Goal: Task Accomplishment & Management: Manage account settings

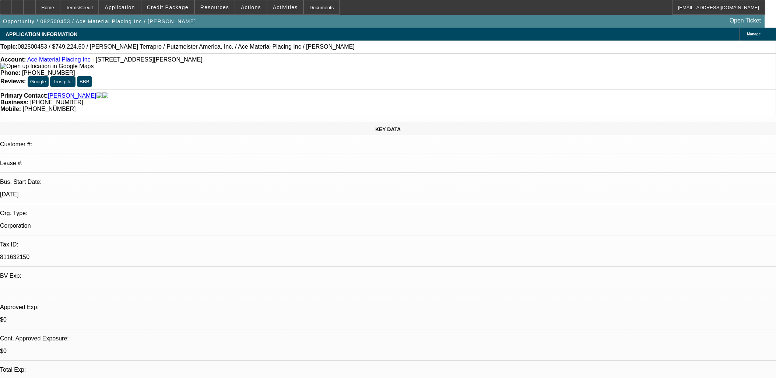
select select "0"
select select "6"
select select "0"
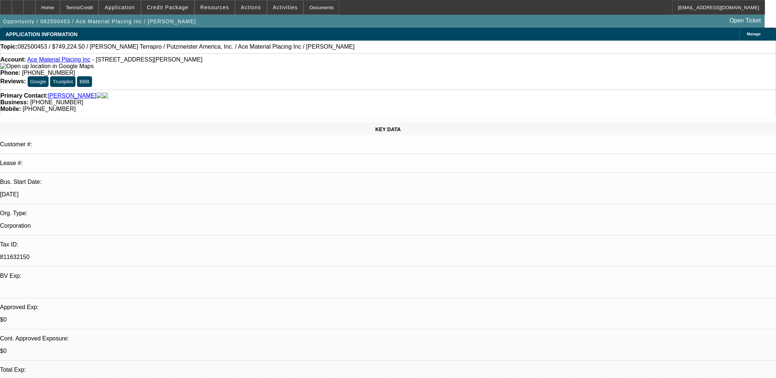
select select "0"
select select "6"
select select "0"
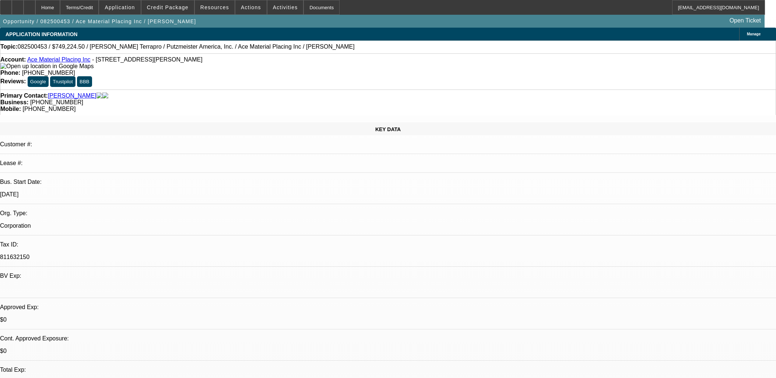
select select "0"
select select "6"
select select "0"
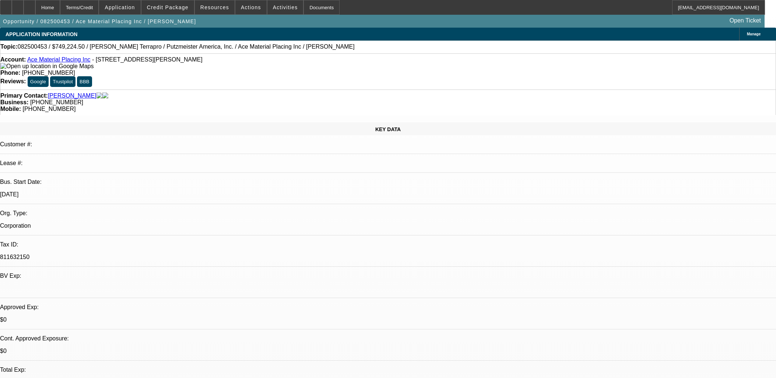
select select "6"
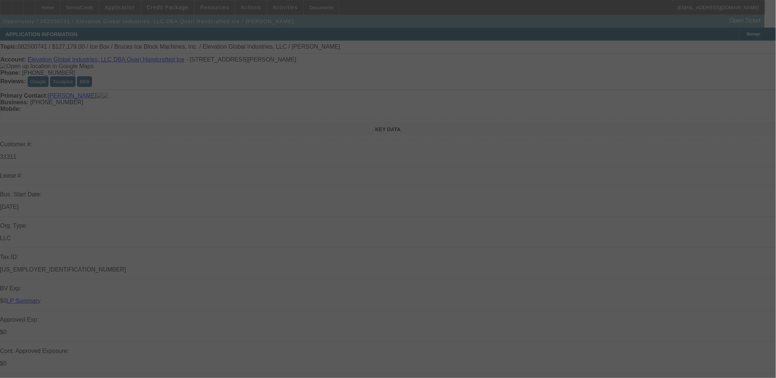
select select "0"
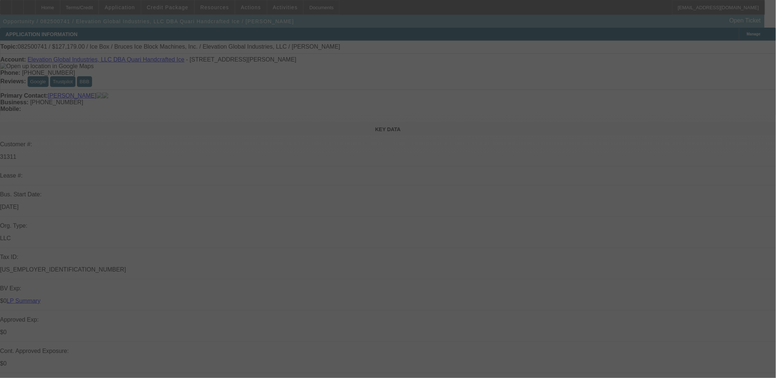
select select "0"
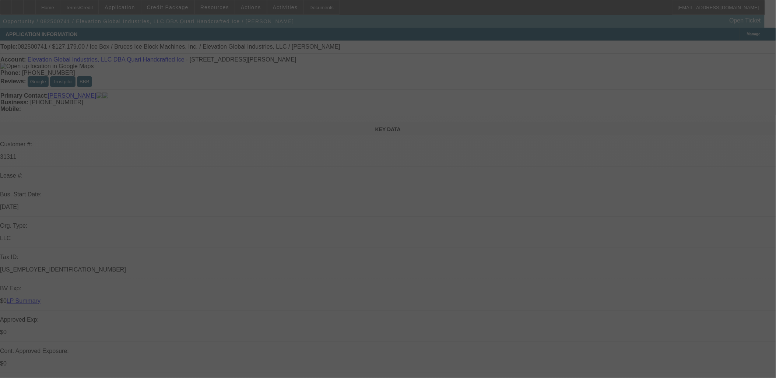
select select "0"
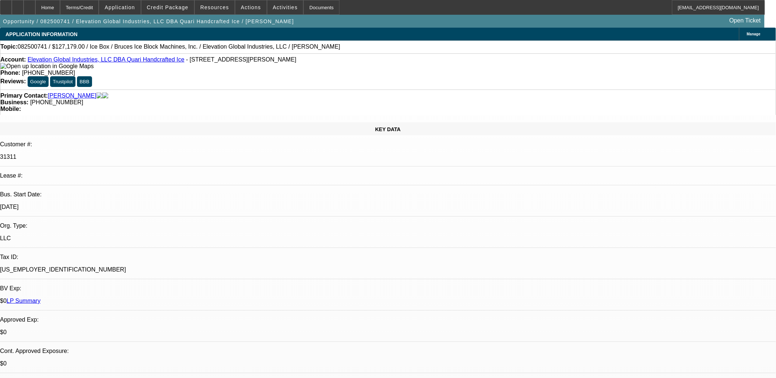
select select "1"
select select "6"
select select "1"
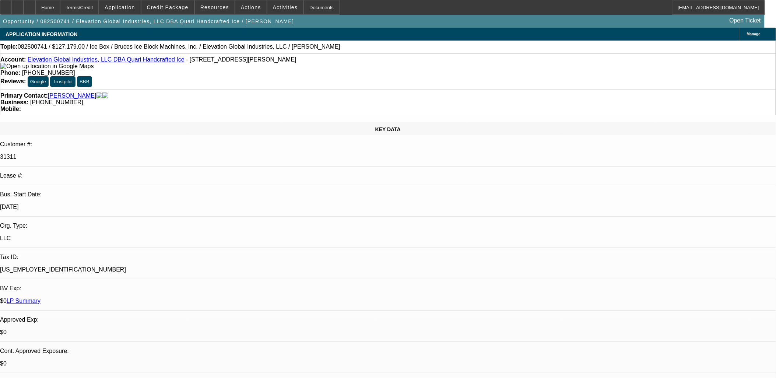
select select "6"
select select "1"
select select "6"
select select "1"
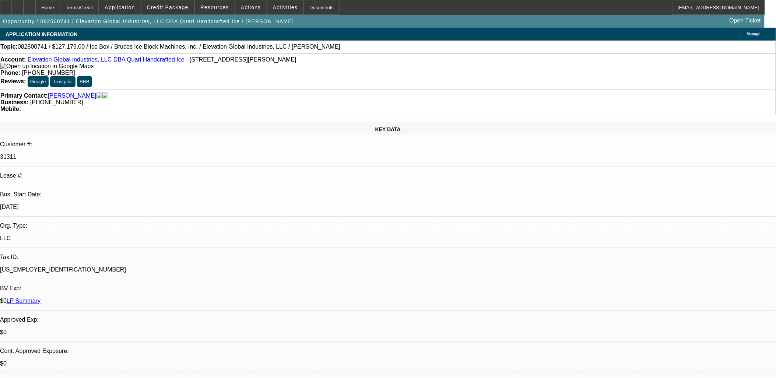
select select "1"
select select "6"
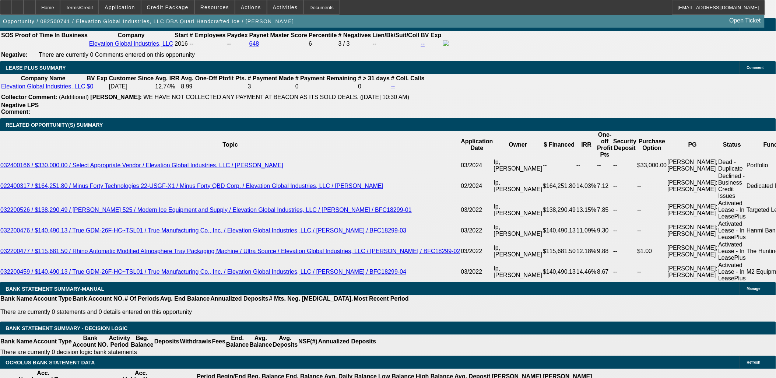
scroll to position [763, 0]
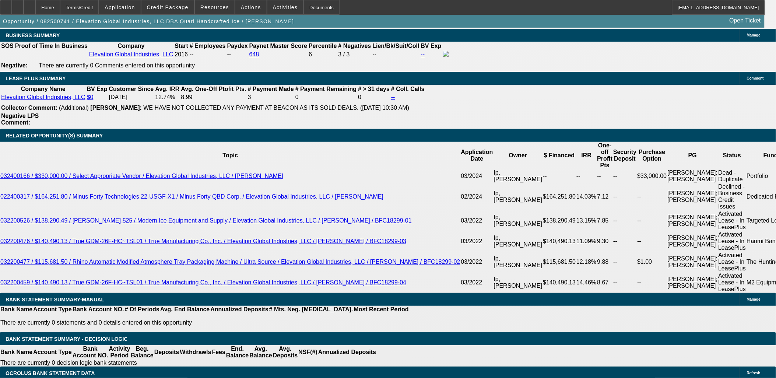
scroll to position [1269, 0]
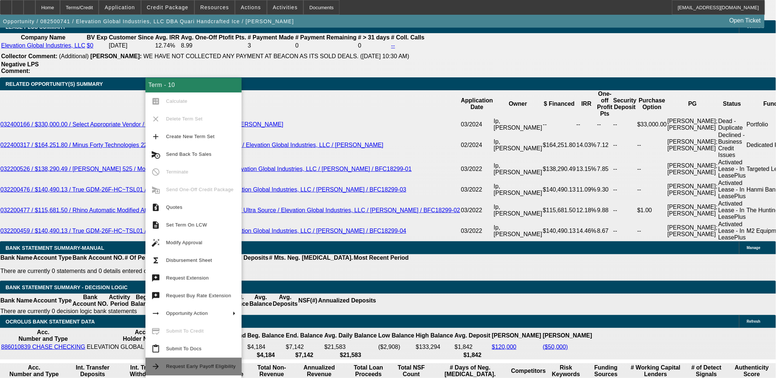
click at [218, 358] on button "arrow_forward Request Early Payoff Eligibility" at bounding box center [194, 367] width 96 height 18
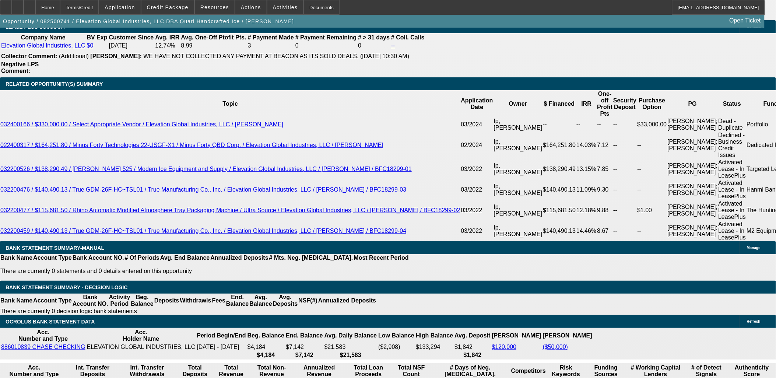
scroll to position [0, 0]
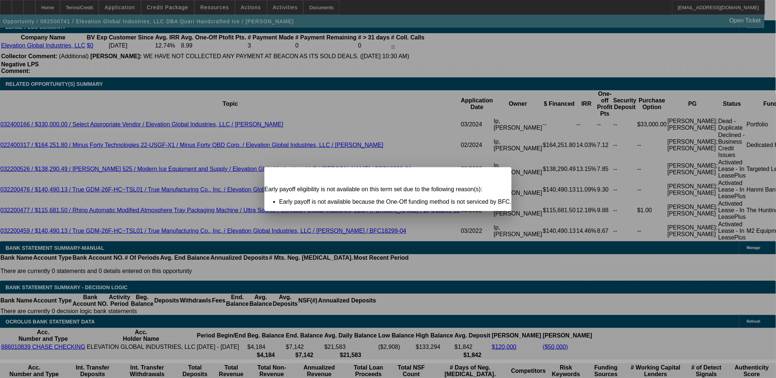
drag, startPoint x: 472, startPoint y: 181, endPoint x: 477, endPoint y: 182, distance: 5.3
click at [496, 176] on icon at bounding box center [496, 174] width 0 height 4
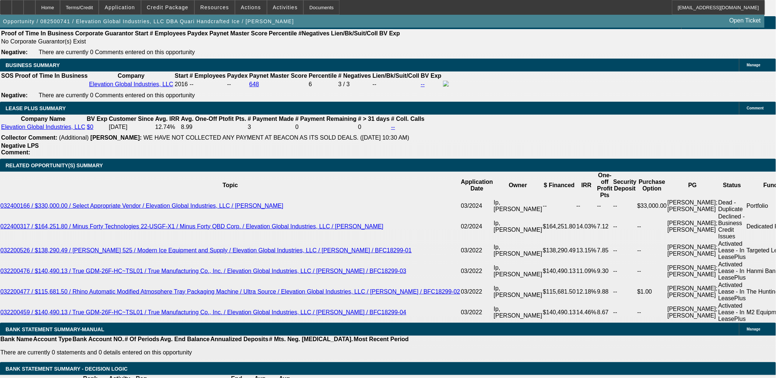
scroll to position [1187, 0]
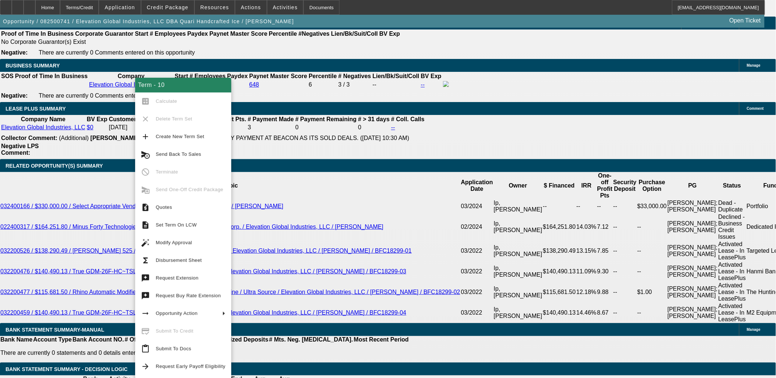
drag, startPoint x: 507, startPoint y: 186, endPoint x: 506, endPoint y: 176, distance: 9.6
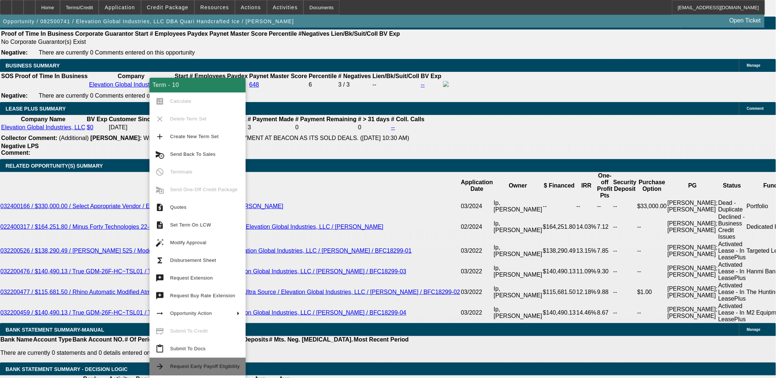
click at [212, 364] on span "Request Early Payoff Eligibility" at bounding box center [205, 367] width 70 height 6
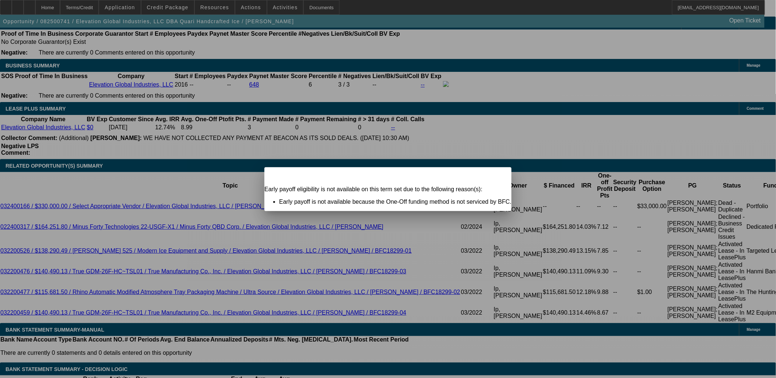
scroll to position [0, 0]
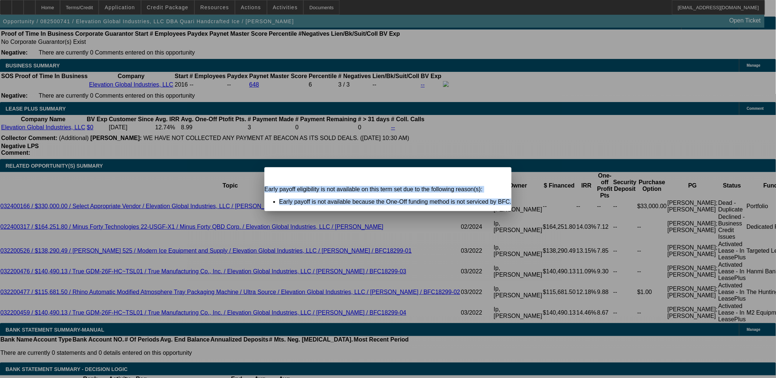
drag, startPoint x: 285, startPoint y: 194, endPoint x: 495, endPoint y: 199, distance: 210.1
click at [495, 199] on div "Early payoff eligibility is not available on this term set due to the following…" at bounding box center [388, 195] width 247 height 19
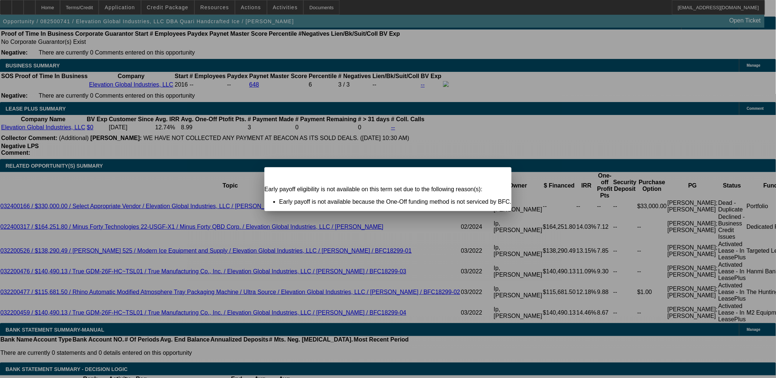
click at [493, 200] on div "Early payoff eligibility is not available on this term set due to the following…" at bounding box center [388, 195] width 247 height 19
click at [497, 176] on span "Close" at bounding box center [502, 174] width 10 height 4
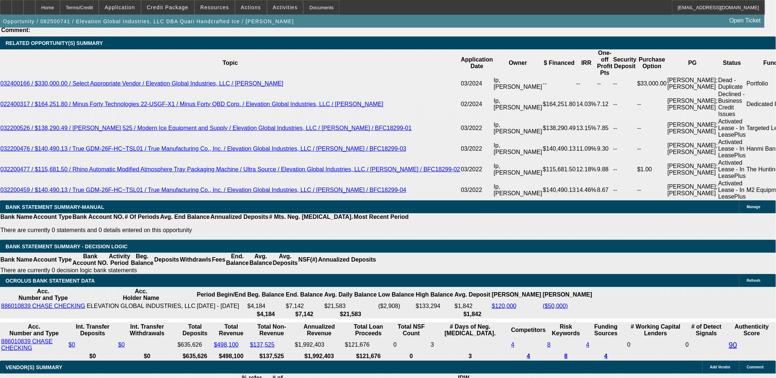
scroll to position [41, 0]
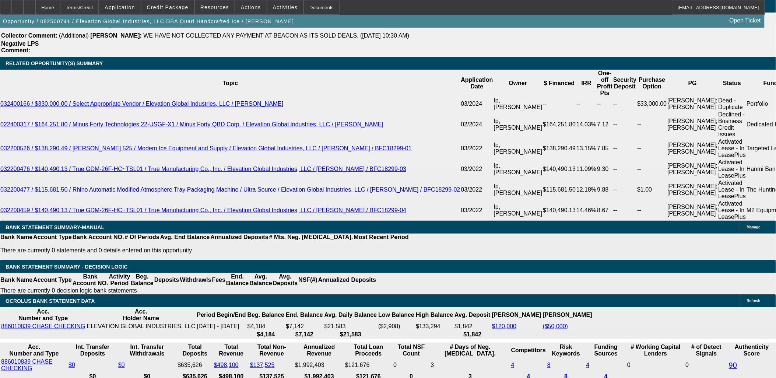
scroll to position [1269, 0]
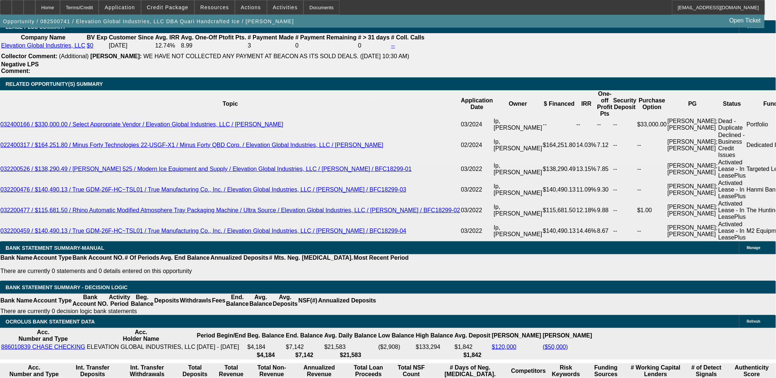
click at [610, 109] on span "Reply All" at bounding box center [615, 107] width 20 height 9
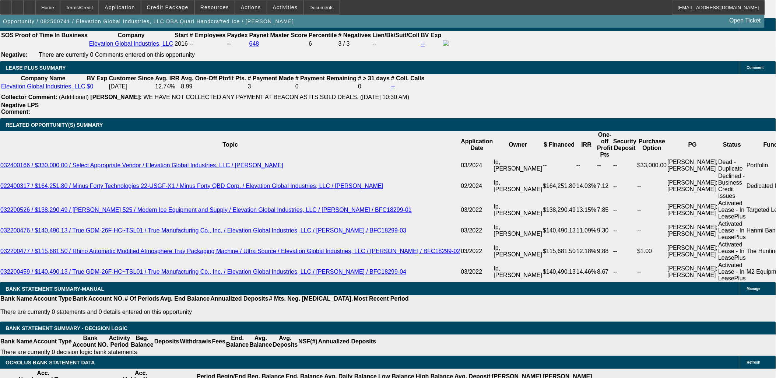
scroll to position [763, 0]
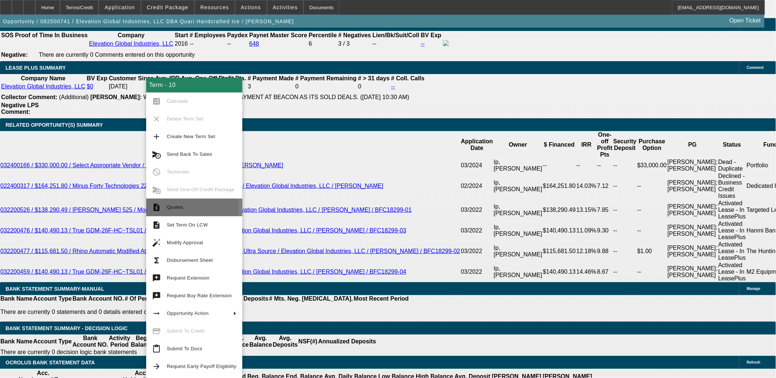
click at [180, 209] on span "Quotes" at bounding box center [175, 207] width 16 height 6
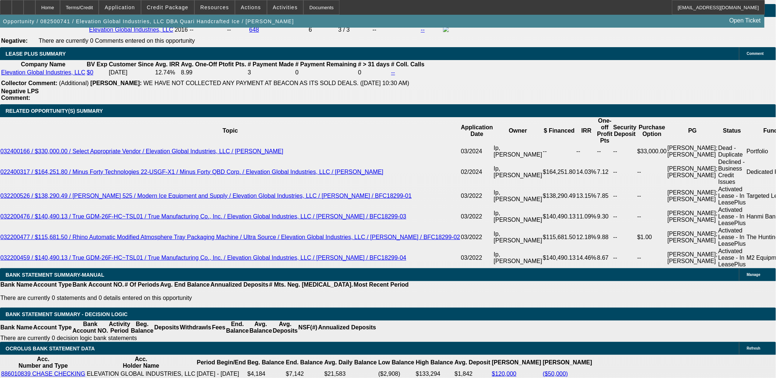
scroll to position [1228, 0]
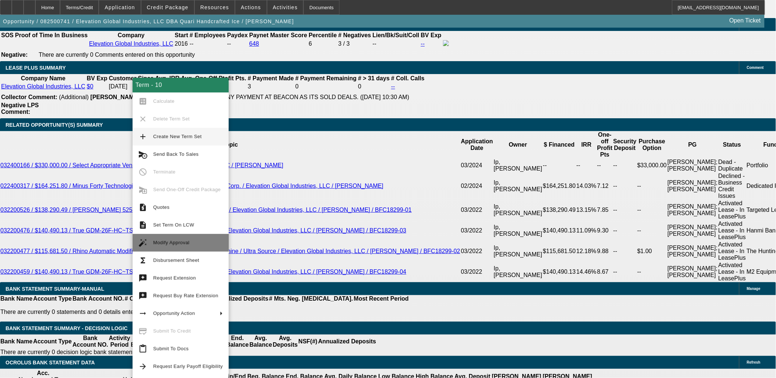
click at [179, 248] on button "auto_fix_high Modify Approval" at bounding box center [181, 243] width 96 height 18
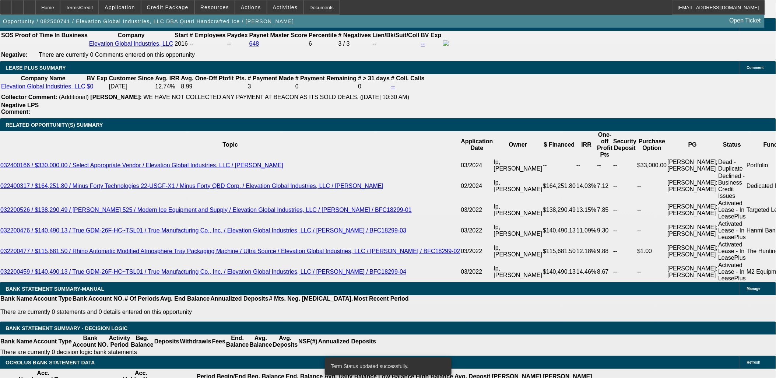
select select "0"
select select "6"
select select "0"
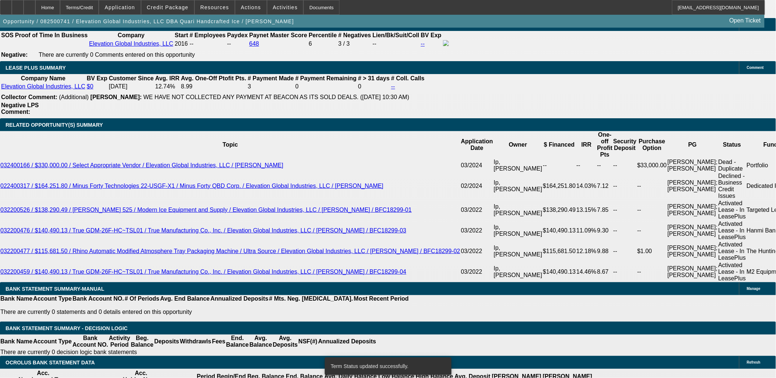
select select "0"
select select "6"
select select "0"
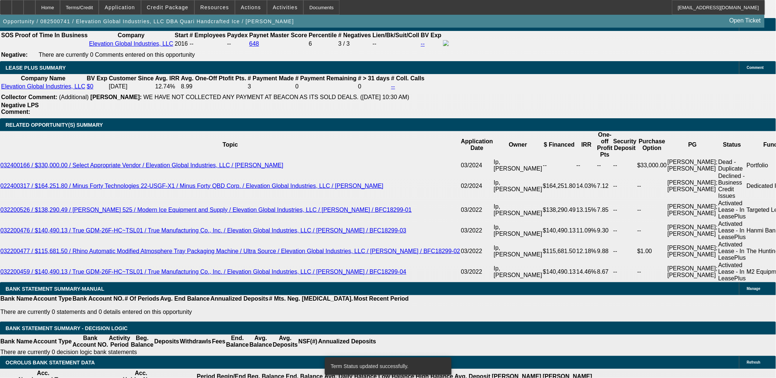
select select "0"
select select "6"
select select "0"
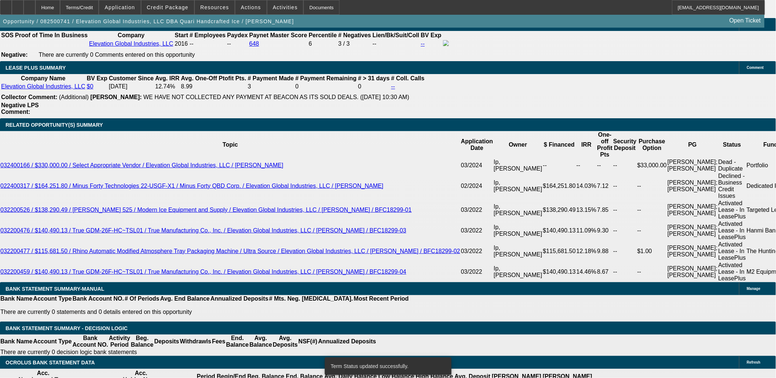
select select "6"
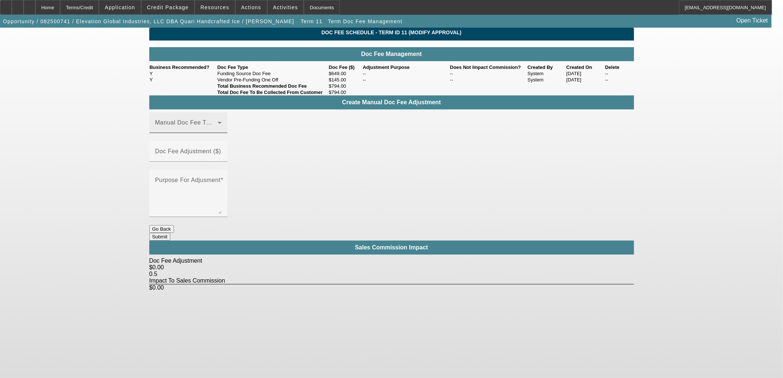
click at [218, 130] on span at bounding box center [186, 125] width 63 height 9
click at [223, 175] on mat-option "Funding Source Doc Fee" at bounding box center [199, 175] width 99 height 18
click at [221, 146] on div "Doc Fee Adjustment ($)" at bounding box center [188, 151] width 66 height 21
type input "$26.00"
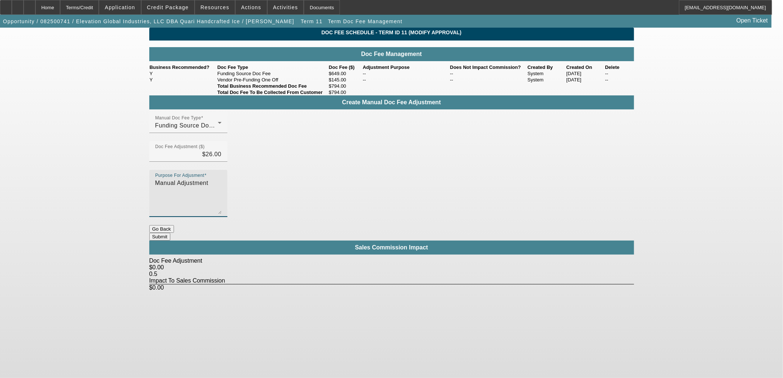
type textarea "Manual Adjustment"
click at [170, 233] on button "Submit" at bounding box center [159, 237] width 21 height 8
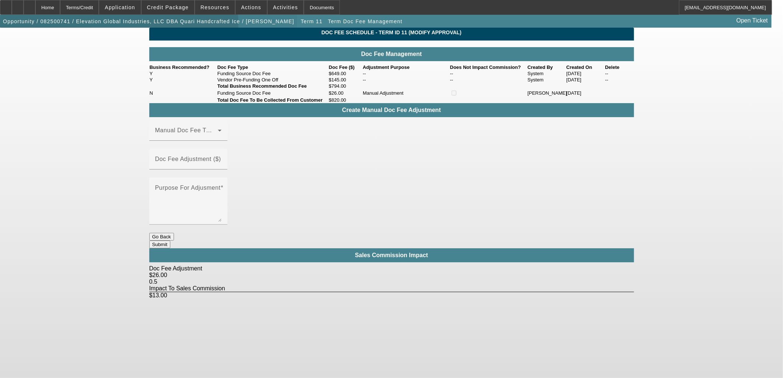
click at [125, 28] on span "button" at bounding box center [148, 22] width 297 height 18
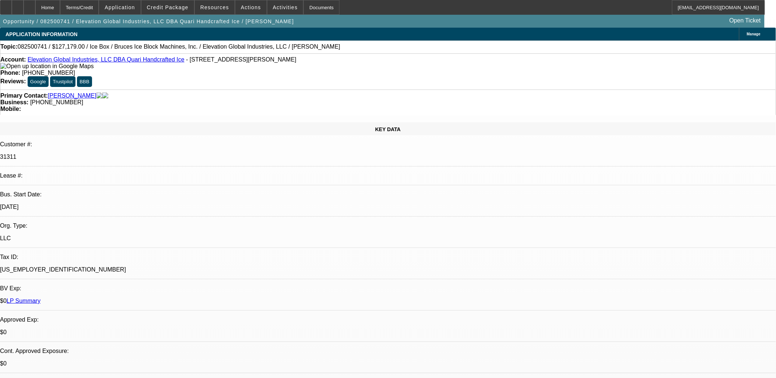
select select "0"
select select "6"
select select "0"
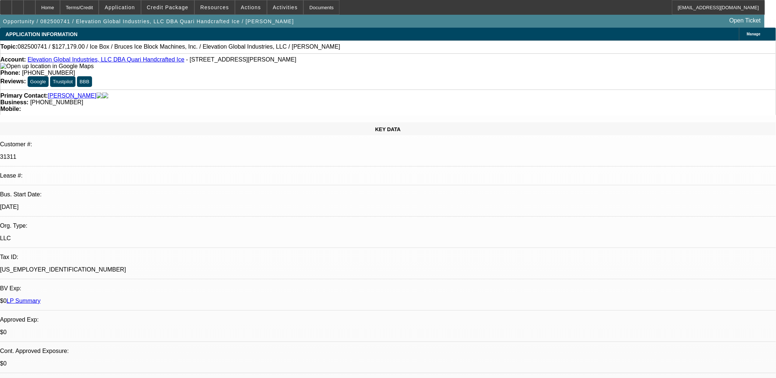
select select "0"
select select "6"
select select "0"
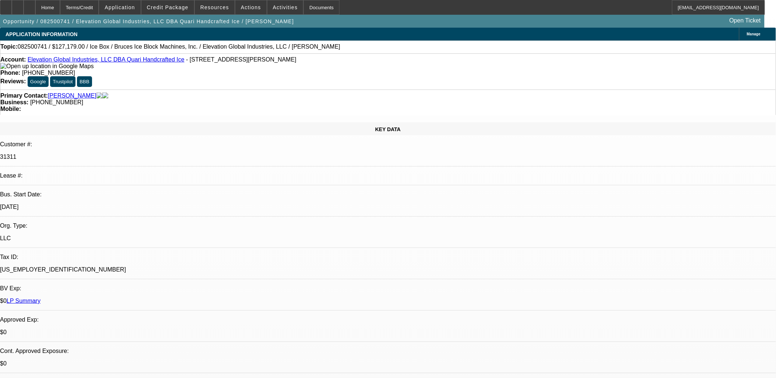
select select "0"
select select "6"
select select "0"
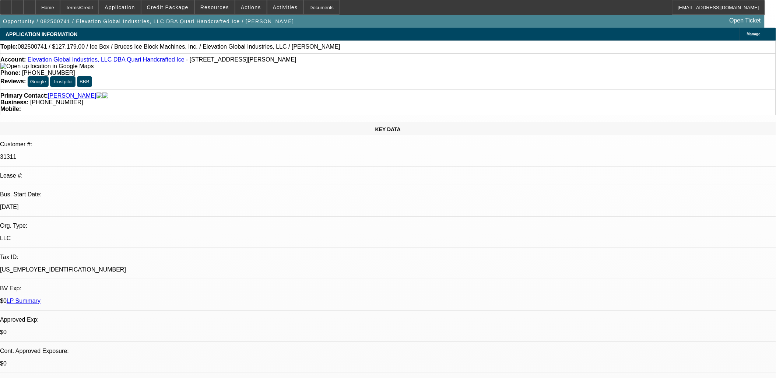
select select "6"
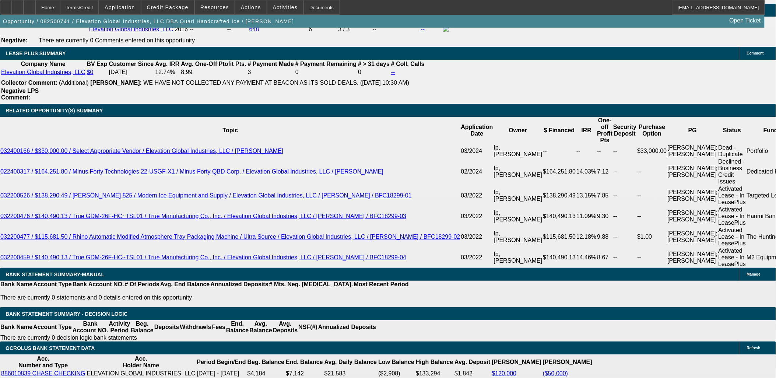
scroll to position [1228, 0]
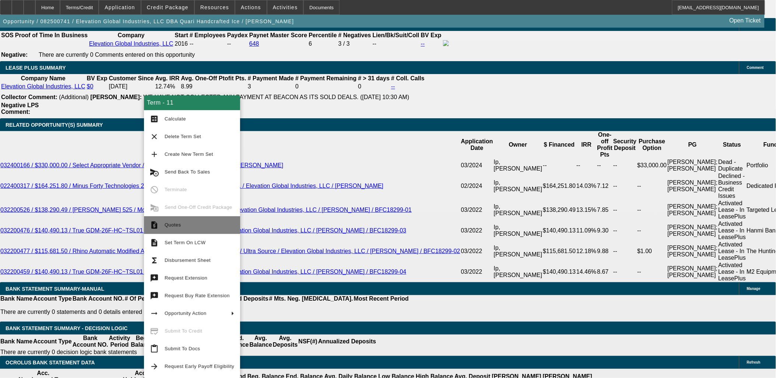
click at [186, 225] on span "Quotes" at bounding box center [200, 225] width 70 height 9
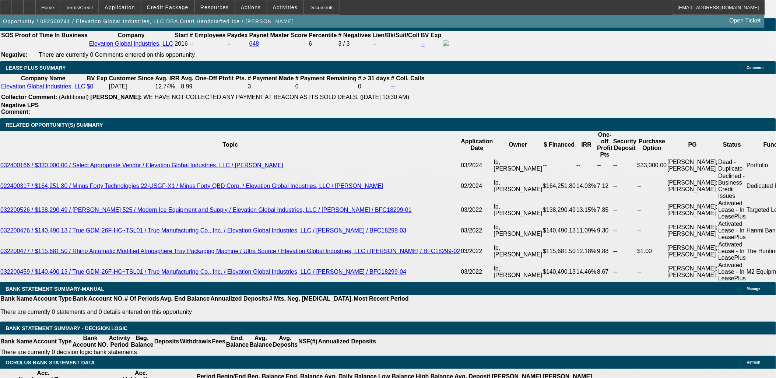
scroll to position [807, 0]
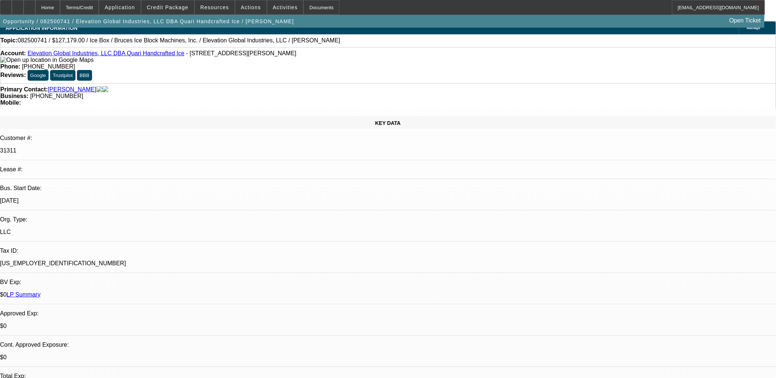
scroll to position [0, 0]
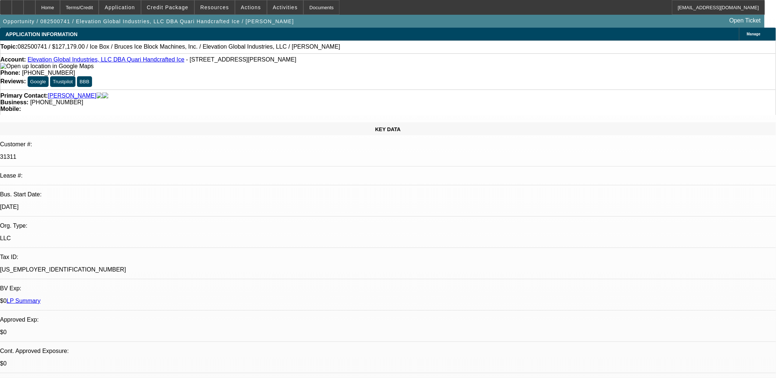
select select "0"
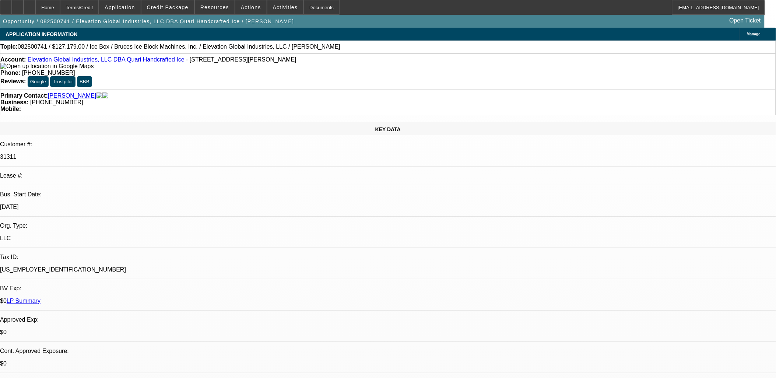
select select "0"
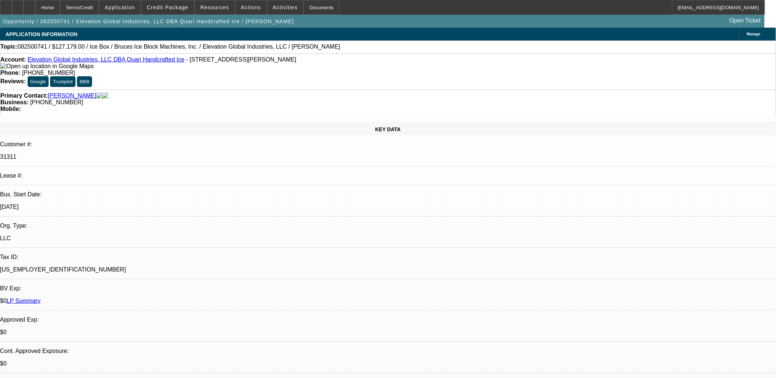
select select "0"
select select "1"
select select "6"
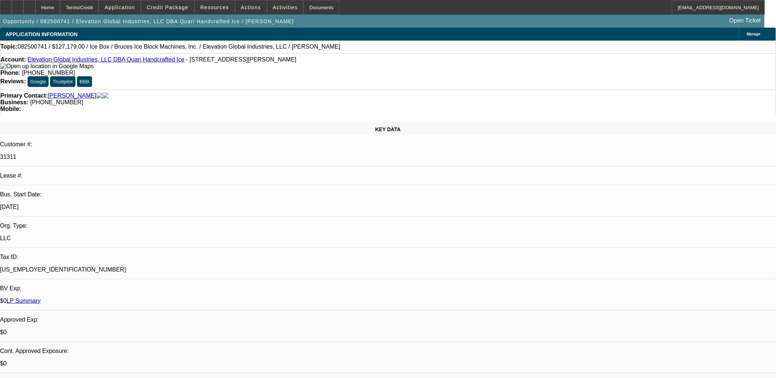
select select "1"
select select "6"
select select "1"
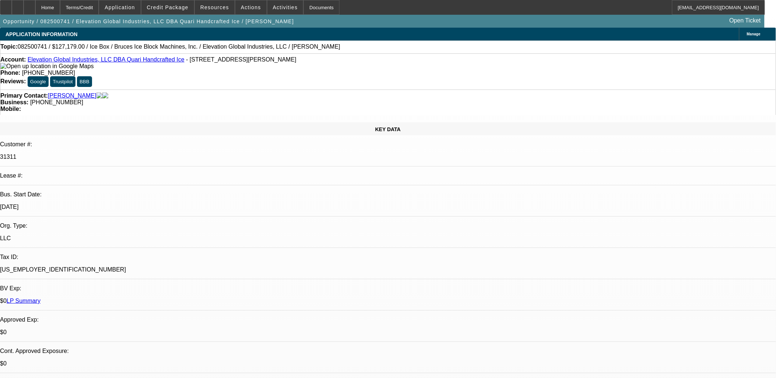
select select "6"
select select "1"
select select "6"
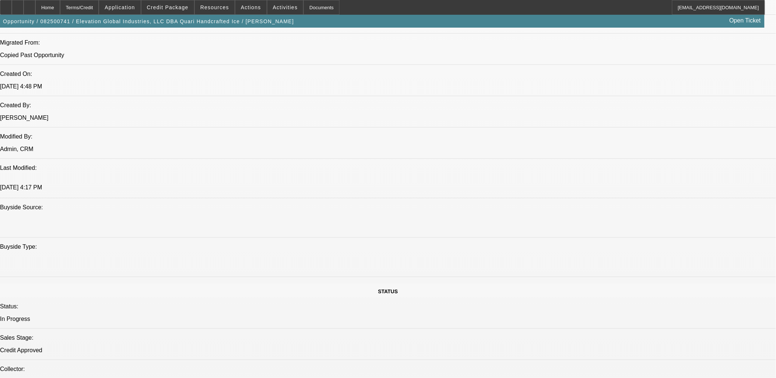
scroll to position [491, 0]
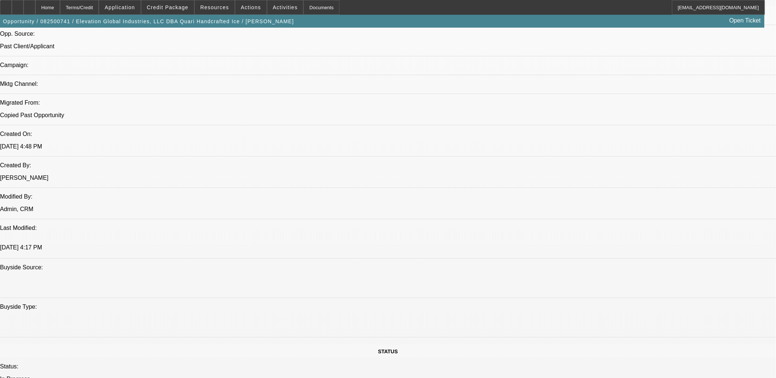
drag, startPoint x: 26, startPoint y: 132, endPoint x: 26, endPoint y: 144, distance: 12.9
drag, startPoint x: 26, startPoint y: 144, endPoint x: 27, endPoint y: 150, distance: 5.5
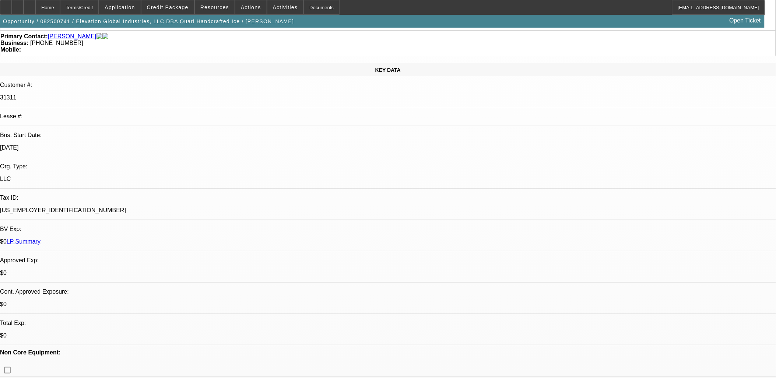
scroll to position [0, 0]
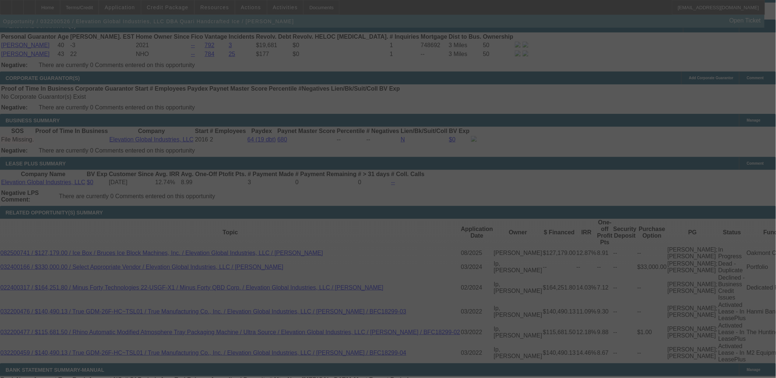
scroll to position [1162, 0]
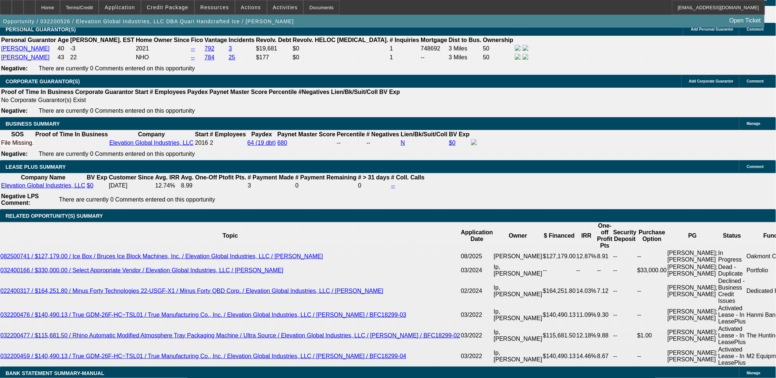
select select "0"
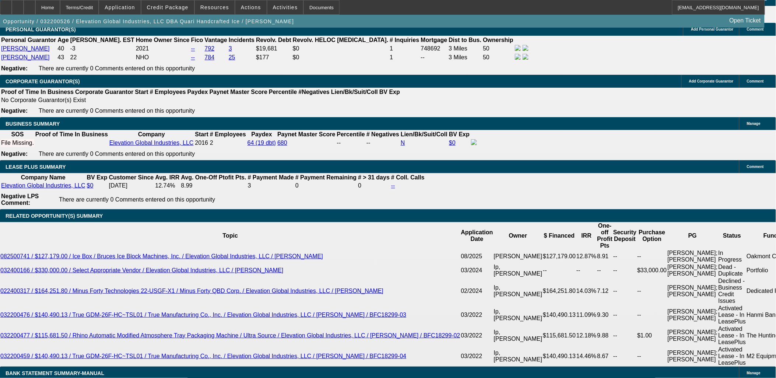
select select "0"
select select "1"
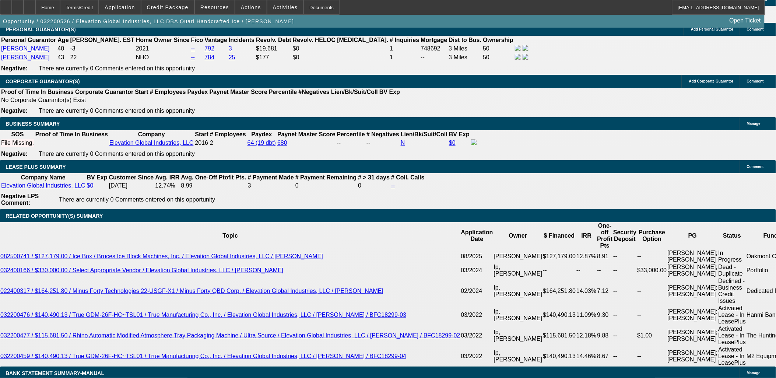
select select "6"
select select "1"
select select "6"
select select "1"
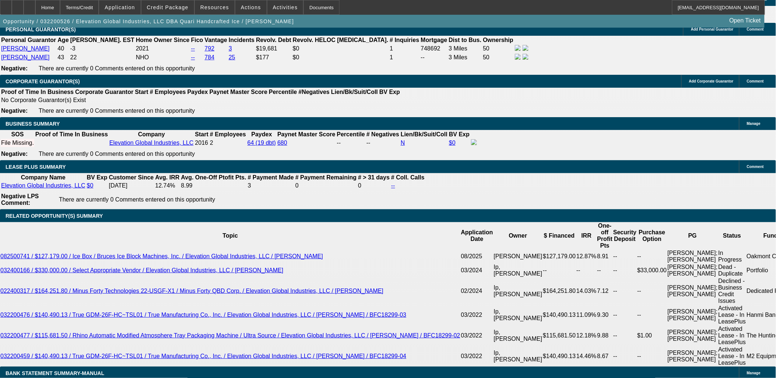
select select "1"
select select "6"
select select "1"
select select "6"
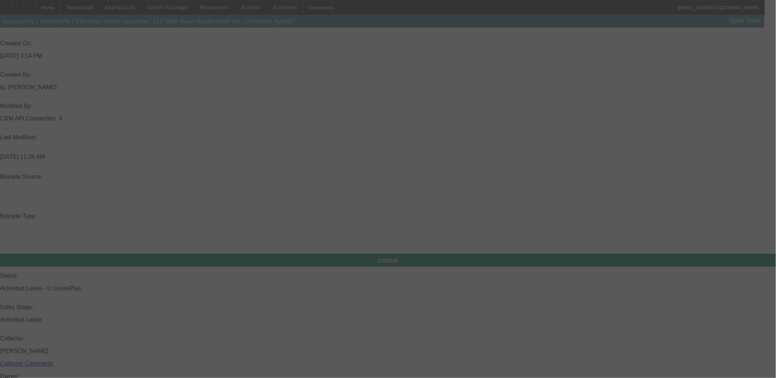
scroll to position [529, 0]
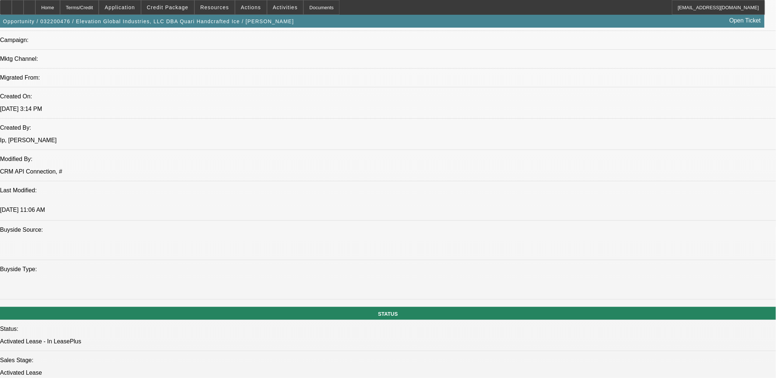
select select "0"
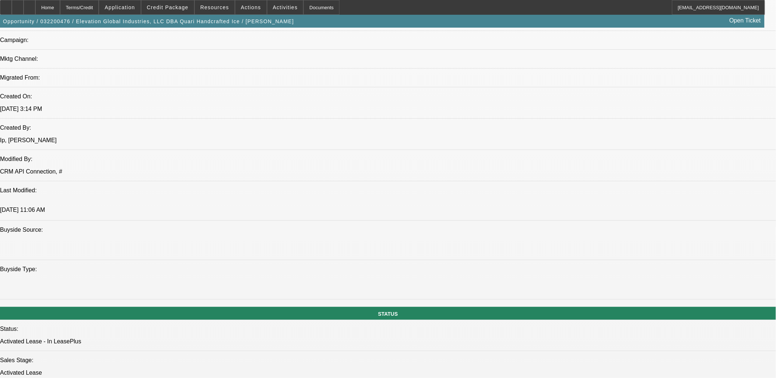
select select "0"
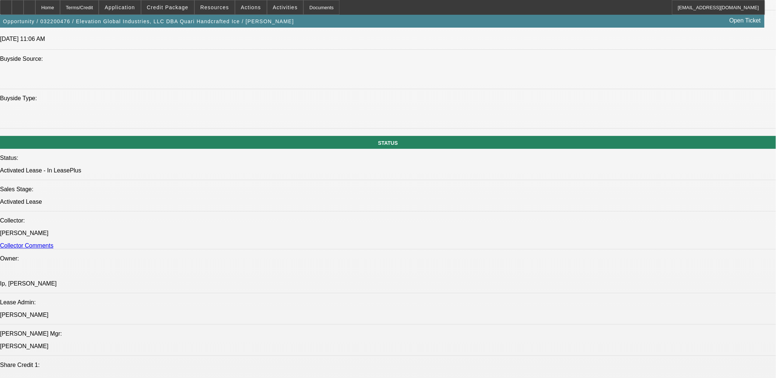
select select "1"
select select "6"
select select "1"
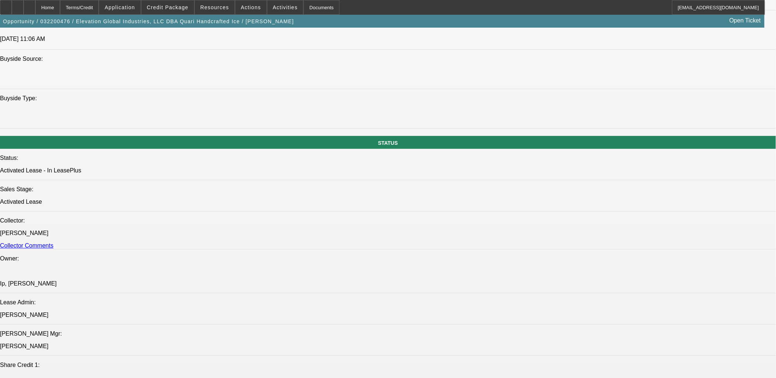
select select "6"
select select "1"
select select "2"
select select "1"
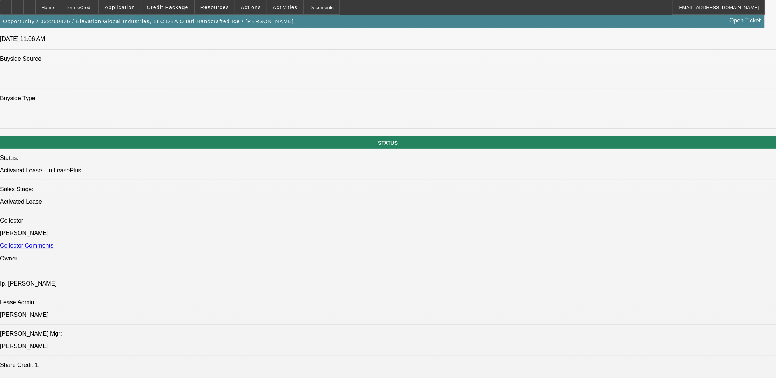
select select "1"
select select "2"
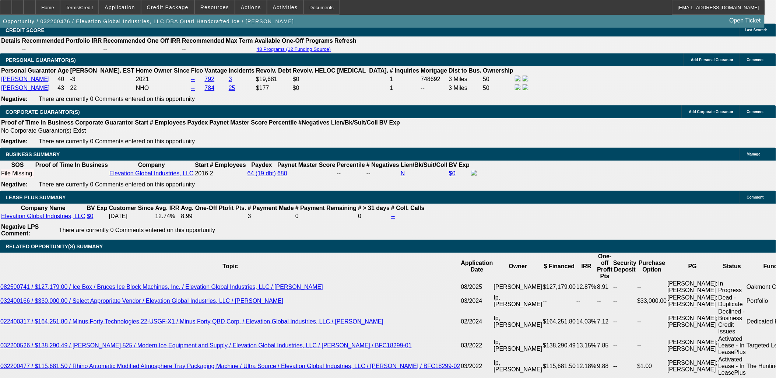
scroll to position [1143, 0]
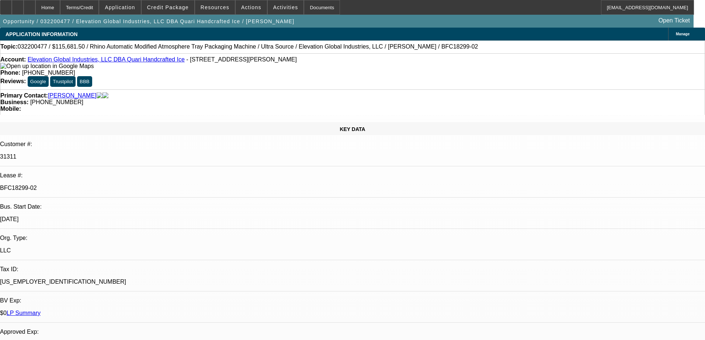
select select "0"
select select "2"
select select "0"
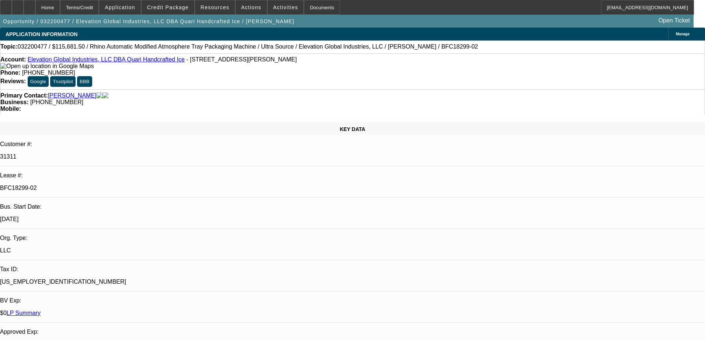
select select "2"
select select "0"
select select "2"
select select "0"
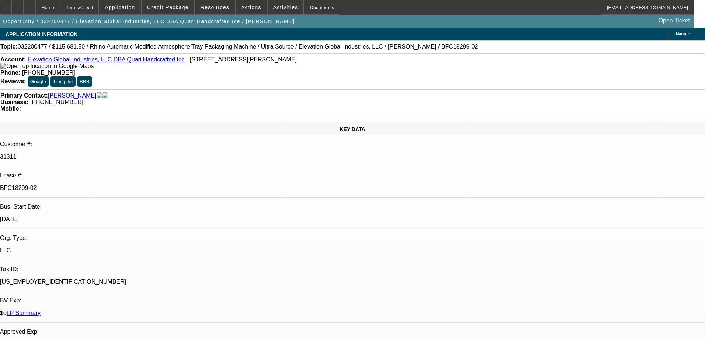
select select "0"
select select "2"
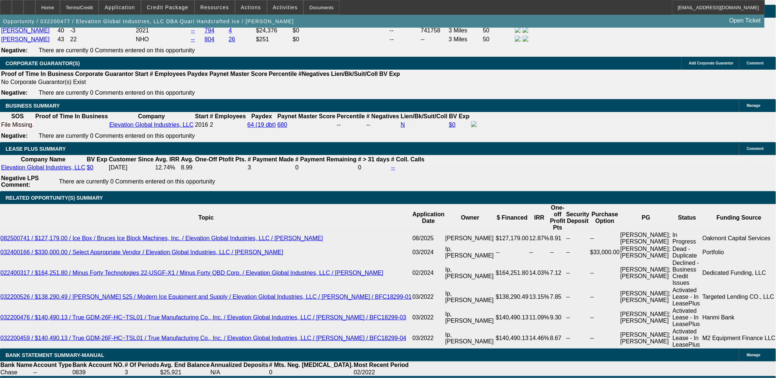
scroll to position [1085, 0]
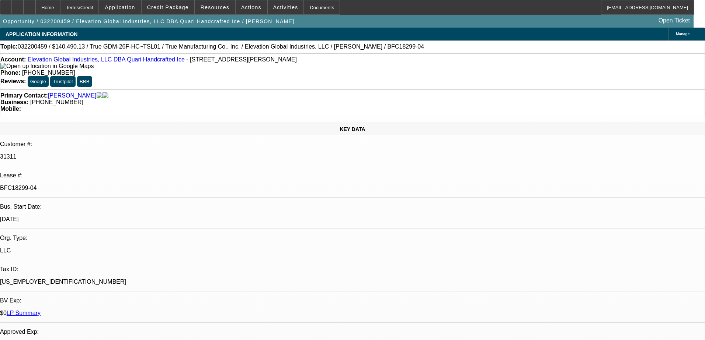
select select "0"
select select "6"
select select "0"
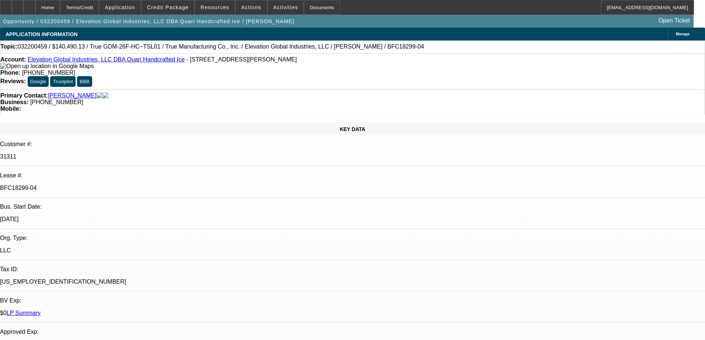
select select "6"
select select "0"
select select "6"
select select "0"
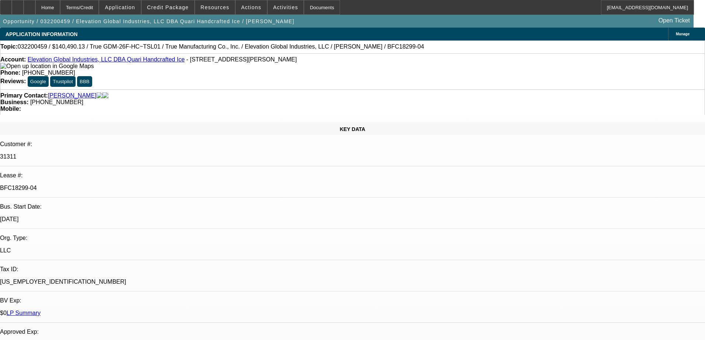
select select "0"
select select "6"
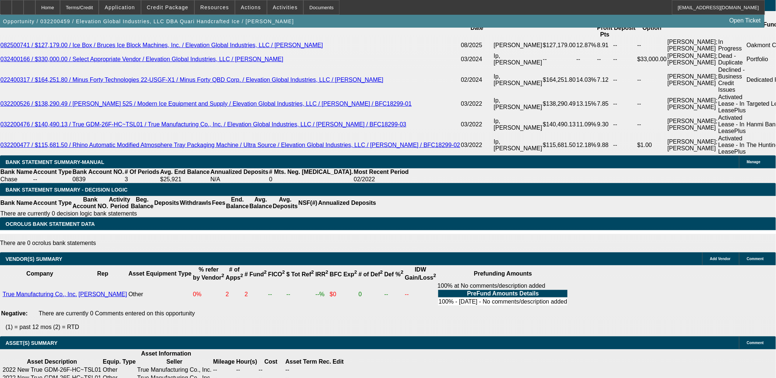
scroll to position [1392, 0]
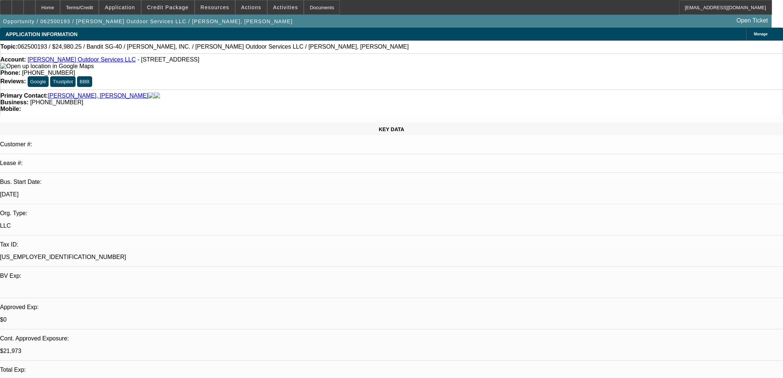
select select "0"
select select "2"
select select "0"
select select "6"
select select "0"
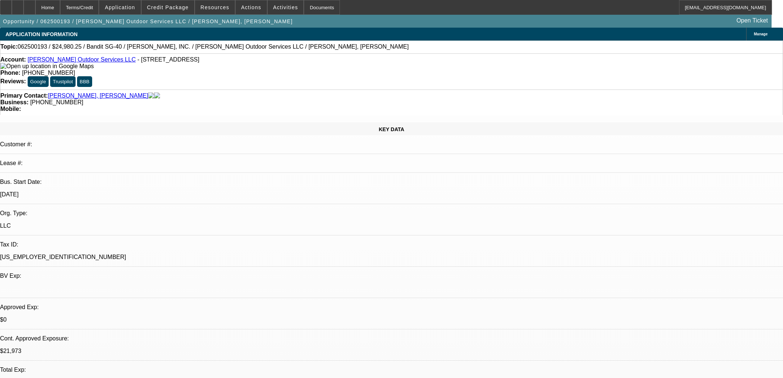
select select "0"
select select "6"
select select "0"
select select "2"
select select "0"
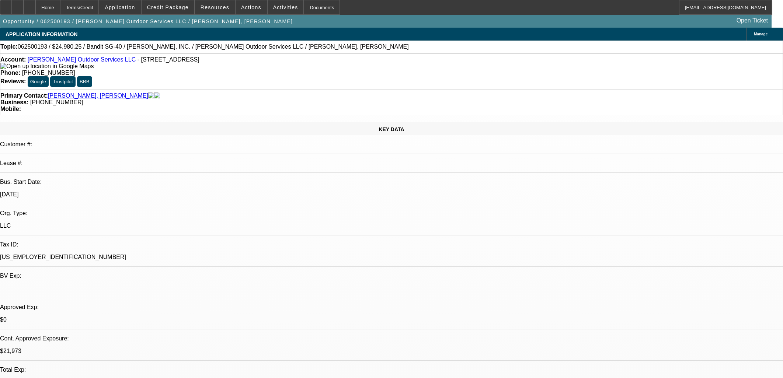
select select "6"
select select "0"
select select "6"
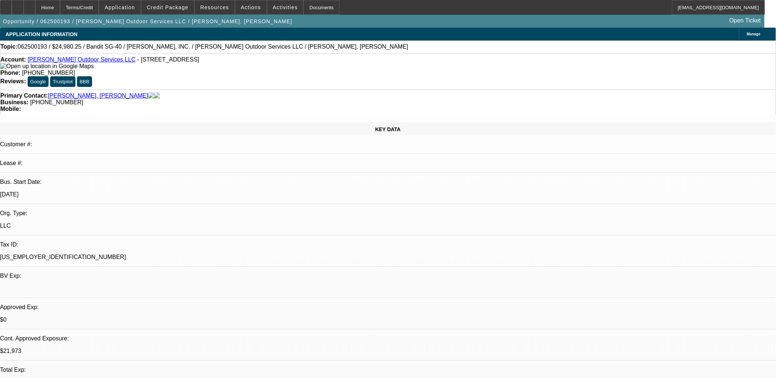
drag, startPoint x: 301, startPoint y: 192, endPoint x: 219, endPoint y: 170, distance: 84.3
drag, startPoint x: 219, startPoint y: 170, endPoint x: 195, endPoint y: 165, distance: 25.1
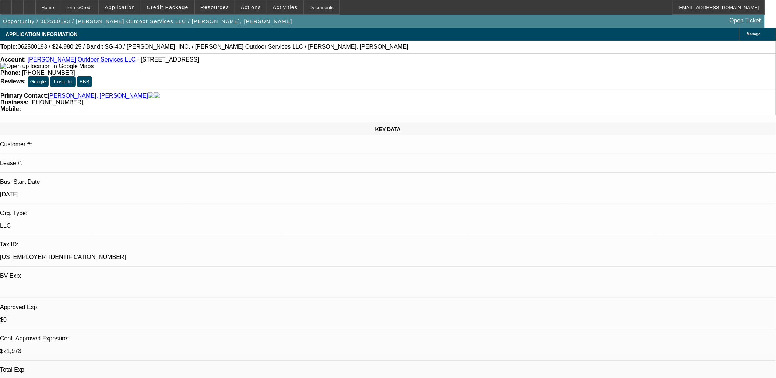
drag, startPoint x: 193, startPoint y: 164, endPoint x: 322, endPoint y: 192, distance: 131.5
drag, startPoint x: 322, startPoint y: 192, endPoint x: 178, endPoint y: 160, distance: 146.7
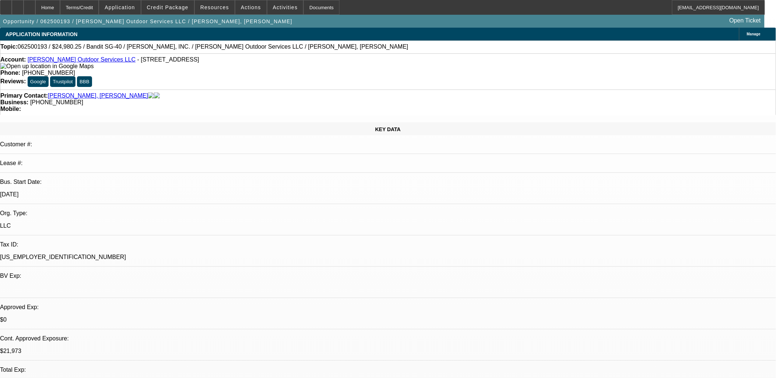
drag, startPoint x: 178, startPoint y: 160, endPoint x: 315, endPoint y: 187, distance: 138.9
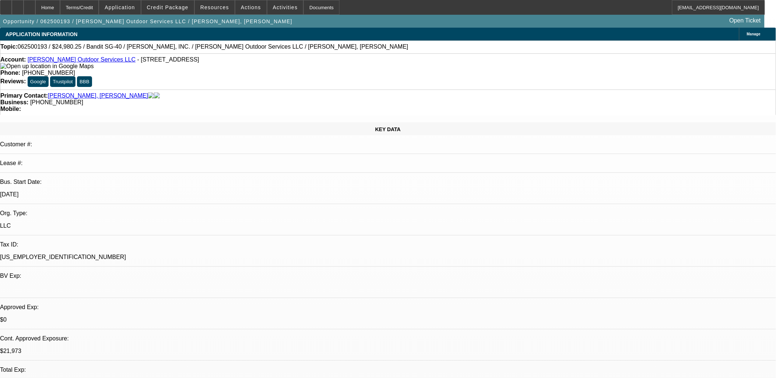
drag, startPoint x: 315, startPoint y: 187, endPoint x: 179, endPoint y: 159, distance: 138.7
drag, startPoint x: 179, startPoint y: 159, endPoint x: 305, endPoint y: 190, distance: 129.8
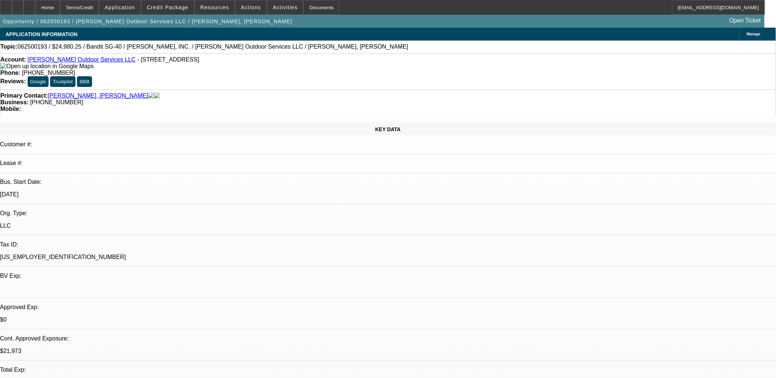
drag, startPoint x: 305, startPoint y: 190, endPoint x: 178, endPoint y: 161, distance: 130.6
drag, startPoint x: 179, startPoint y: 161, endPoint x: 175, endPoint y: 164, distance: 5.5
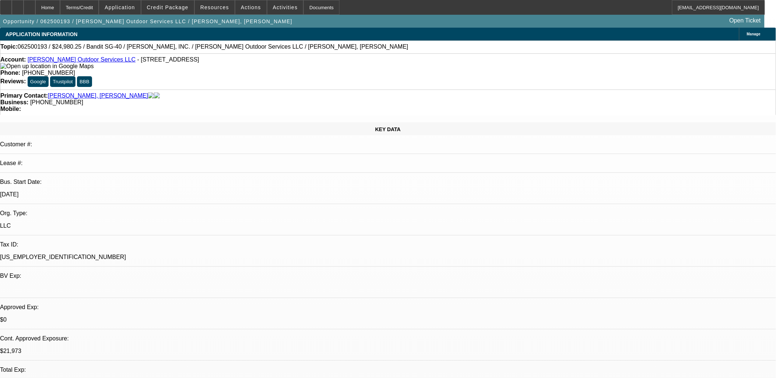
drag, startPoint x: 175, startPoint y: 164, endPoint x: 178, endPoint y: 162, distance: 4.1
drag, startPoint x: 189, startPoint y: 163, endPoint x: 330, endPoint y: 186, distance: 142.2
drag, startPoint x: 330, startPoint y: 186, endPoint x: 325, endPoint y: 190, distance: 6.5
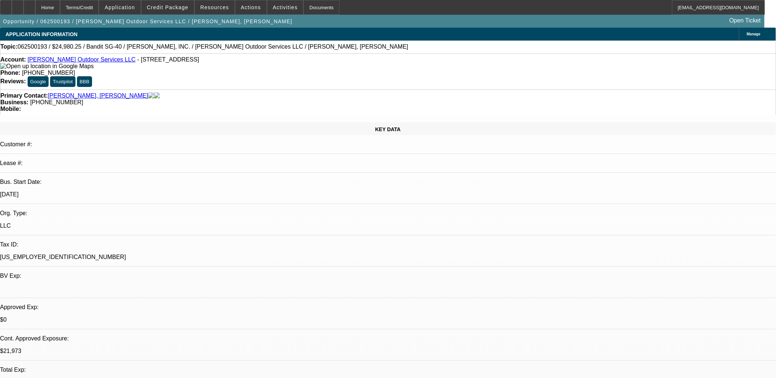
drag, startPoint x: 325, startPoint y: 190, endPoint x: 185, endPoint y: 160, distance: 144.0
drag, startPoint x: 185, startPoint y: 160, endPoint x: 180, endPoint y: 164, distance: 5.8
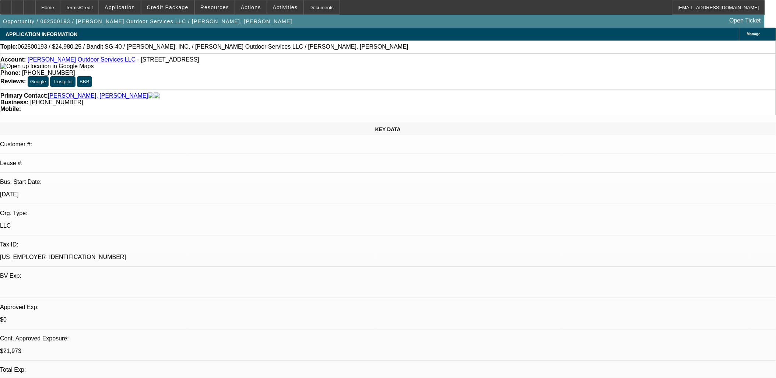
drag, startPoint x: 180, startPoint y: 164, endPoint x: 315, endPoint y: 188, distance: 137.5
drag, startPoint x: 315, startPoint y: 188, endPoint x: 307, endPoint y: 188, distance: 8.5
drag, startPoint x: 307, startPoint y: 188, endPoint x: 183, endPoint y: 166, distance: 125.0
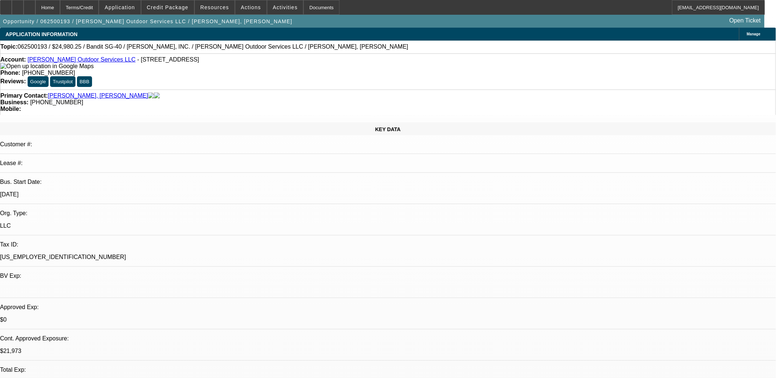
drag, startPoint x: 183, startPoint y: 166, endPoint x: 292, endPoint y: 194, distance: 112.2
drag, startPoint x: 292, startPoint y: 194, endPoint x: 322, endPoint y: 196, distance: 29.9
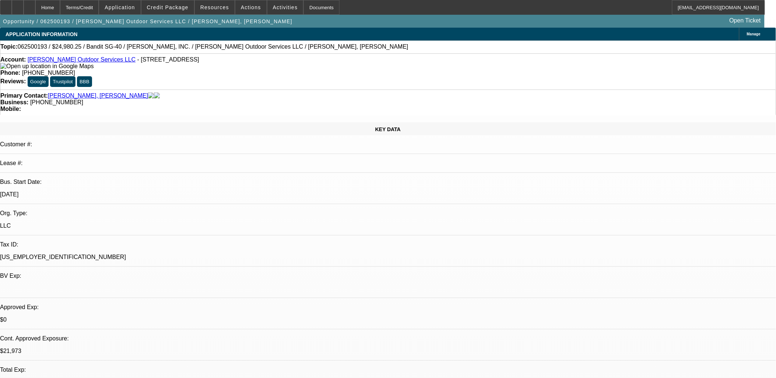
drag, startPoint x: 320, startPoint y: 193, endPoint x: 180, endPoint y: 164, distance: 143.2
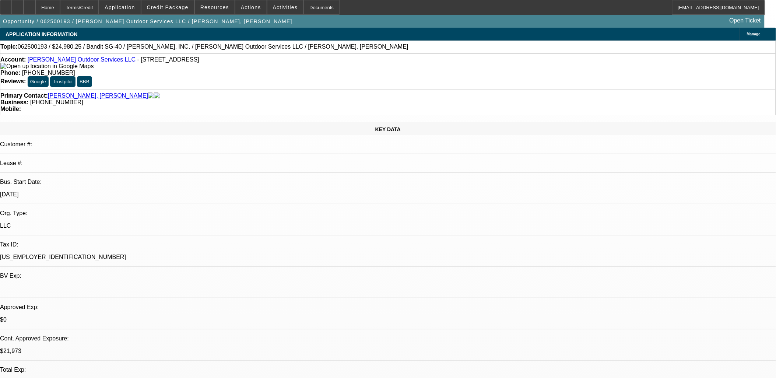
drag, startPoint x: 179, startPoint y: 162, endPoint x: 312, endPoint y: 190, distance: 135.9
drag, startPoint x: 312, startPoint y: 190, endPoint x: 299, endPoint y: 188, distance: 13.0
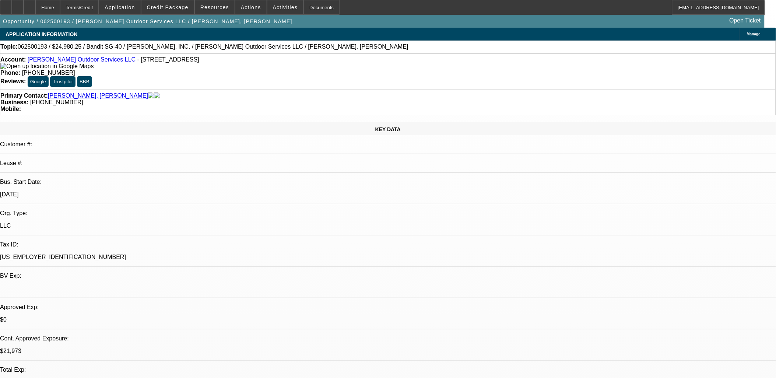
drag, startPoint x: 299, startPoint y: 188, endPoint x: 182, endPoint y: 158, distance: 121.0
drag, startPoint x: 179, startPoint y: 161, endPoint x: 301, endPoint y: 193, distance: 126.0
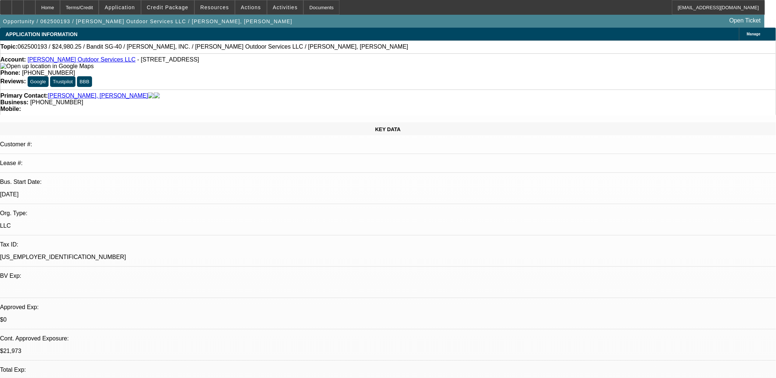
drag, startPoint x: 301, startPoint y: 192, endPoint x: 183, endPoint y: 163, distance: 121.4
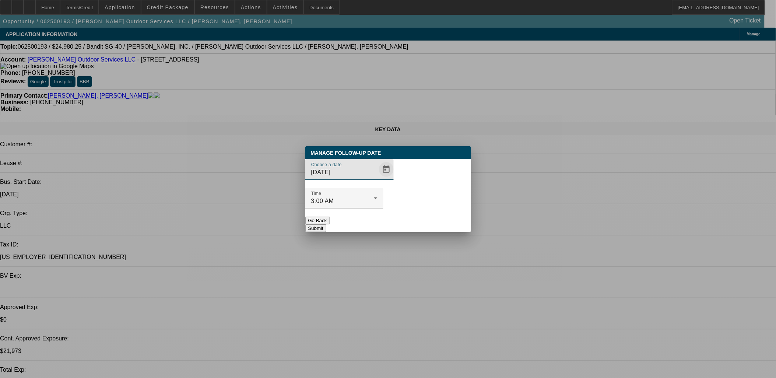
click at [378, 178] on span "Open calendar" at bounding box center [387, 170] width 18 height 18
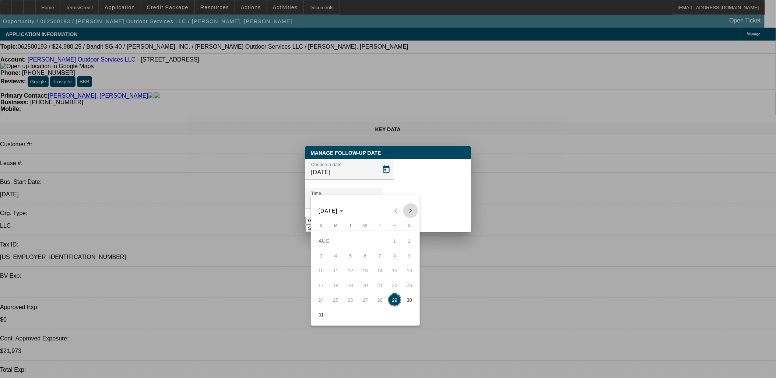
click at [407, 214] on span "Next month" at bounding box center [410, 210] width 15 height 15
click at [365, 260] on span "3" at bounding box center [365, 255] width 13 height 13
type input "9/3/2025"
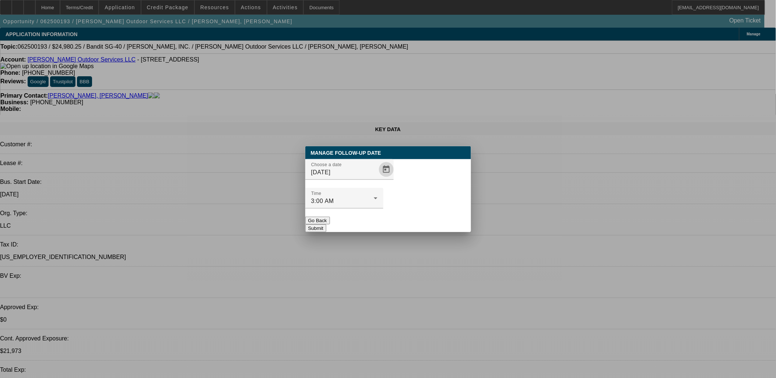
click at [326, 224] on button "Submit" at bounding box center [315, 228] width 21 height 8
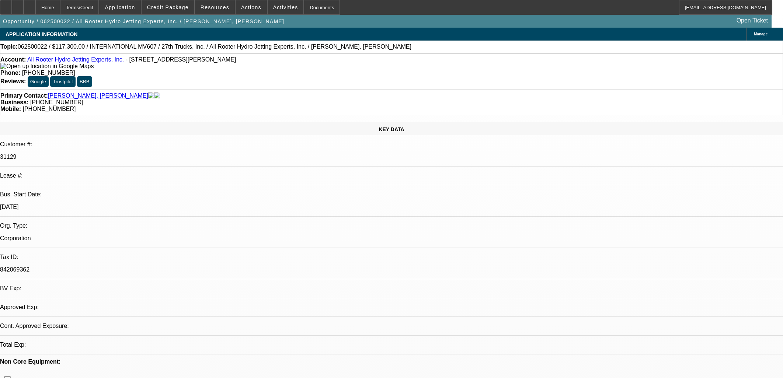
select select "0.15"
select select "2"
select select "0.1"
select select "4"
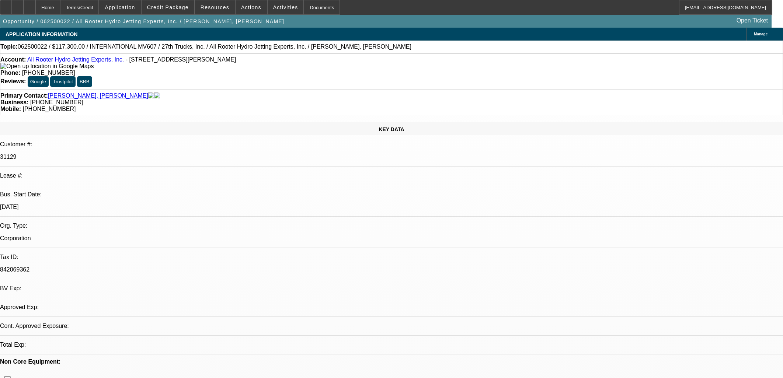
select select "0.15"
select select "2"
select select "0.1"
select select "4"
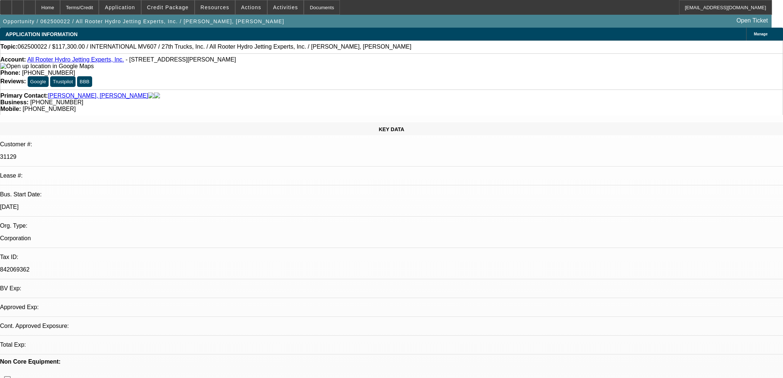
select select "0"
select select "0.1"
select select "4"
select select "0"
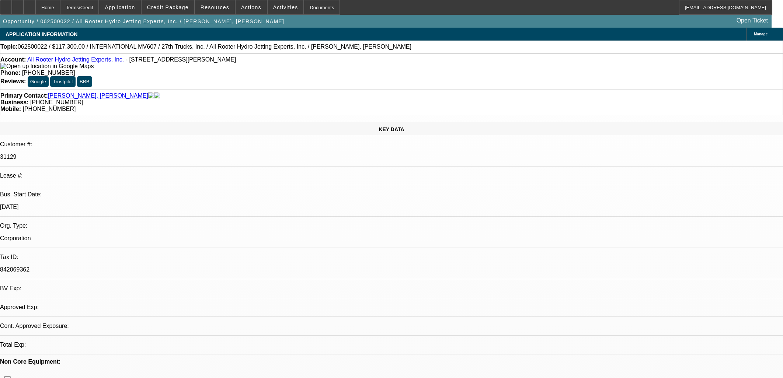
select select "0"
select select "0.1"
select select "4"
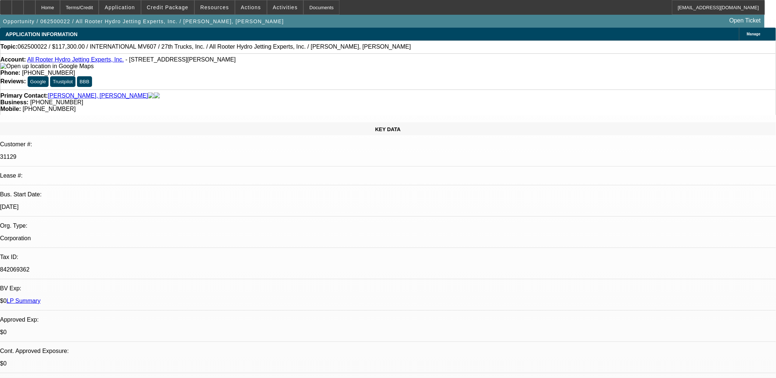
scroll to position [439, 0]
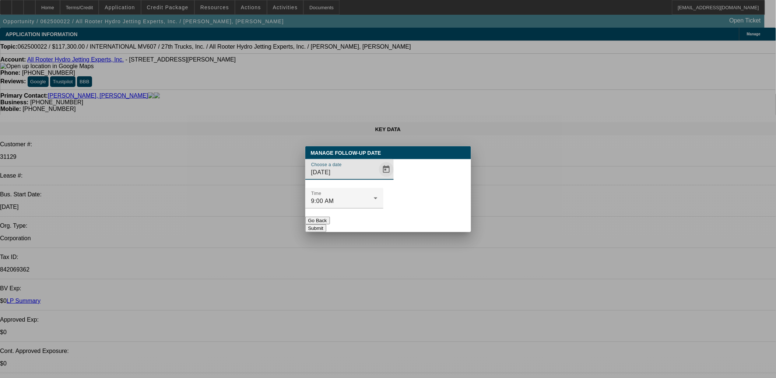
click at [378, 178] on span "Open calendar" at bounding box center [387, 170] width 18 height 18
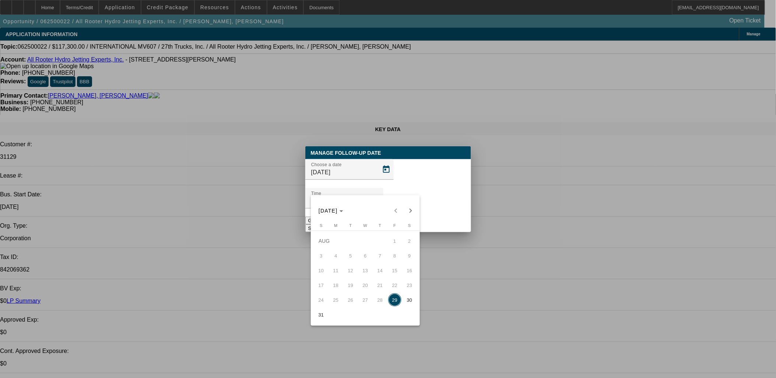
click at [410, 209] on span "Next month" at bounding box center [410, 210] width 15 height 15
click at [343, 260] on button "2" at bounding box center [350, 255] width 15 height 15
type input "[DATE]"
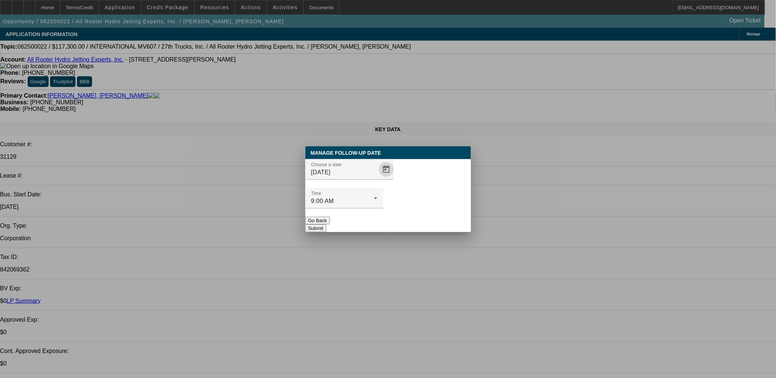
click at [326, 224] on button "Submit" at bounding box center [315, 228] width 21 height 8
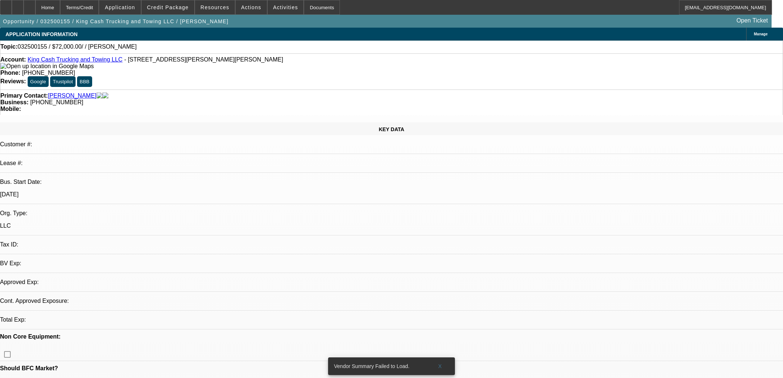
select select "0"
select select "2"
select select "0.1"
select select "1"
select select "2"
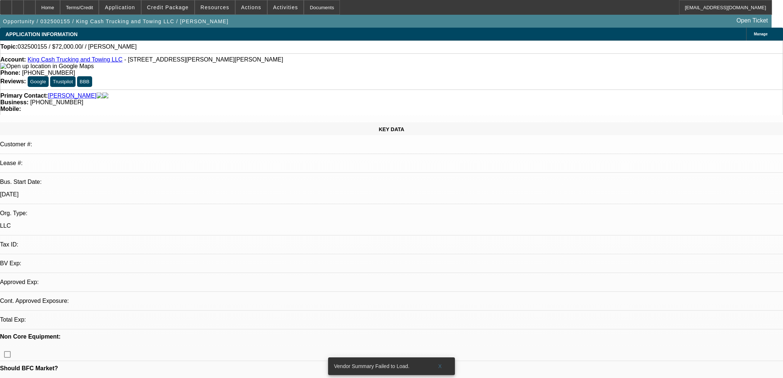
select select "4"
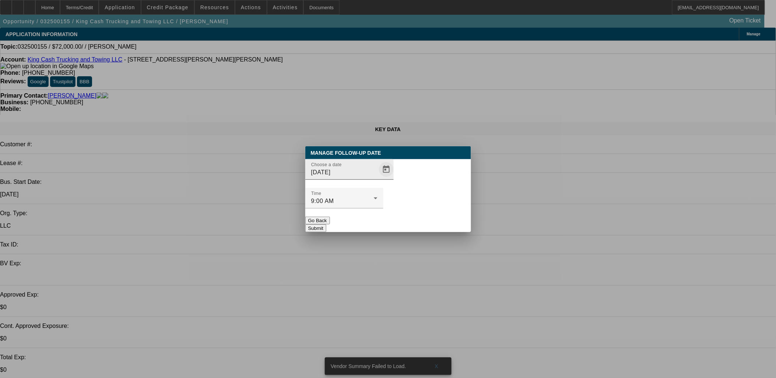
click at [378, 178] on span "Open calendar" at bounding box center [387, 170] width 18 height 18
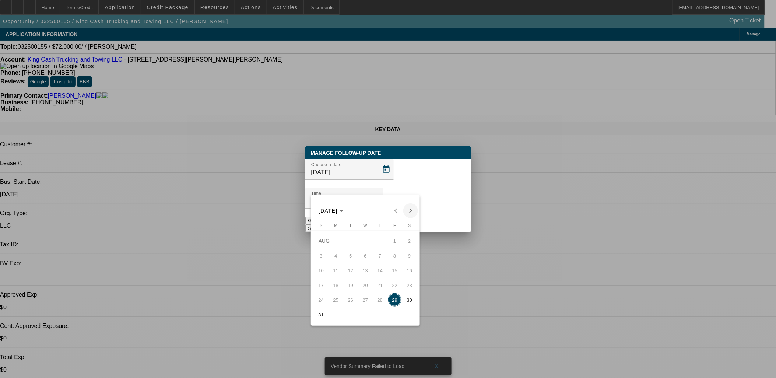
click at [408, 208] on span "Next month" at bounding box center [410, 210] width 15 height 15
drag, startPoint x: 356, startPoint y: 258, endPoint x: 359, endPoint y: 253, distance: 6.1
click at [355, 258] on span "2" at bounding box center [350, 255] width 13 height 13
type input "[DATE]"
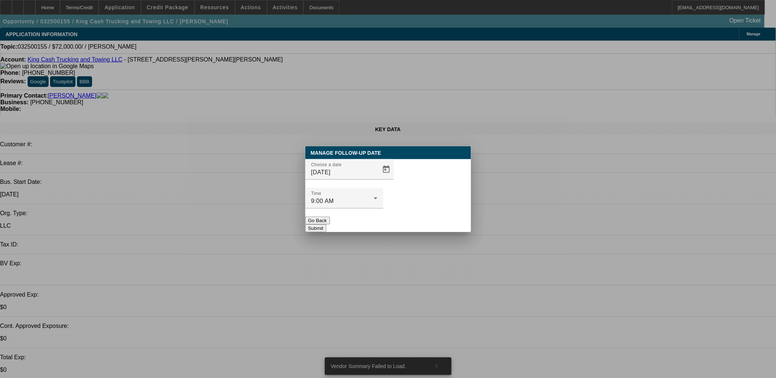
drag, startPoint x: 408, startPoint y: 220, endPoint x: 410, endPoint y: 212, distance: 7.8
click at [409, 217] on div "Manage Follow-Up Date Choose a date [DATE] Time 9:00 AM Go Back Submit" at bounding box center [388, 189] width 166 height 86
click at [326, 224] on button "Submit" at bounding box center [315, 228] width 21 height 8
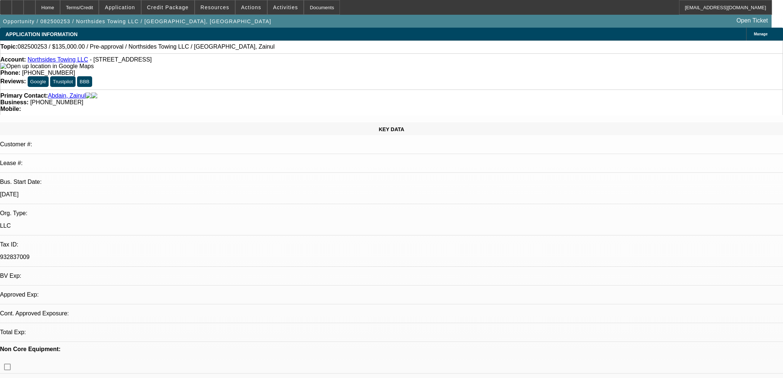
select select "0"
select select "2"
select select "0.1"
select select "4"
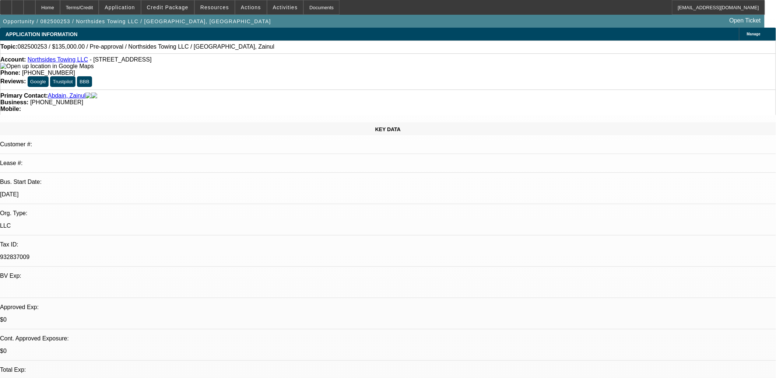
drag, startPoint x: 452, startPoint y: 175, endPoint x: 450, endPoint y: 181, distance: 6.2
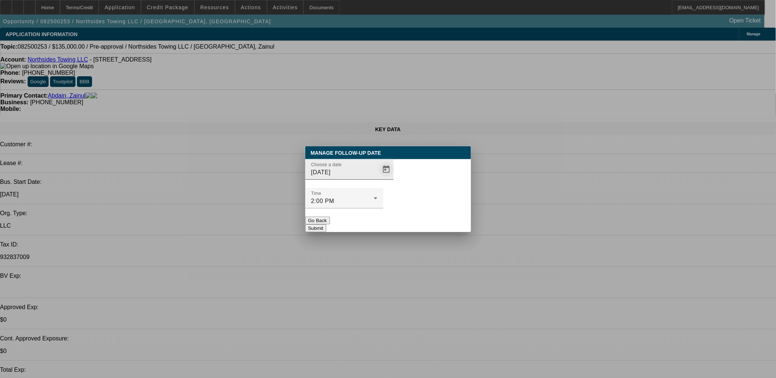
drag, startPoint x: 363, startPoint y: 189, endPoint x: 373, endPoint y: 186, distance: 10.5
click at [378, 177] on div at bounding box center [386, 169] width 16 height 15
click at [378, 178] on span "Open calendar" at bounding box center [387, 170] width 18 height 18
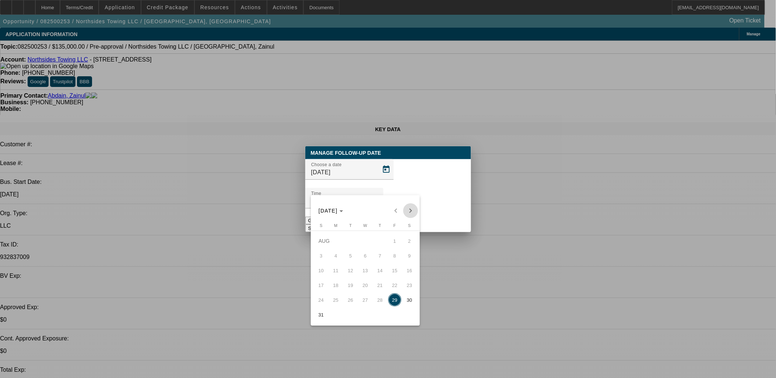
click at [407, 214] on span "Next month" at bounding box center [410, 210] width 15 height 15
click at [381, 256] on span "4" at bounding box center [380, 255] width 13 height 13
type input "9/4/2025"
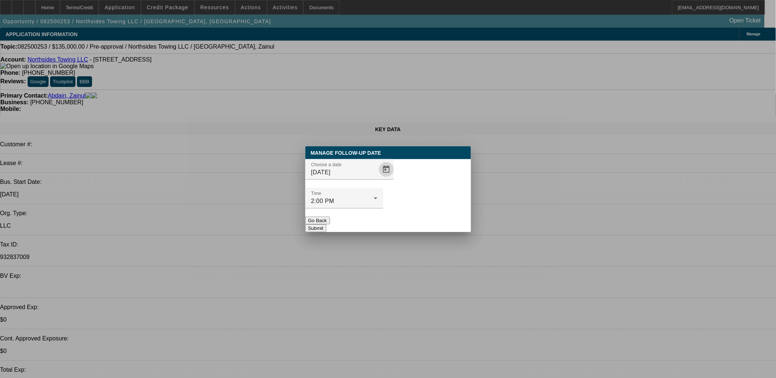
click at [326, 224] on button "Submit" at bounding box center [315, 228] width 21 height 8
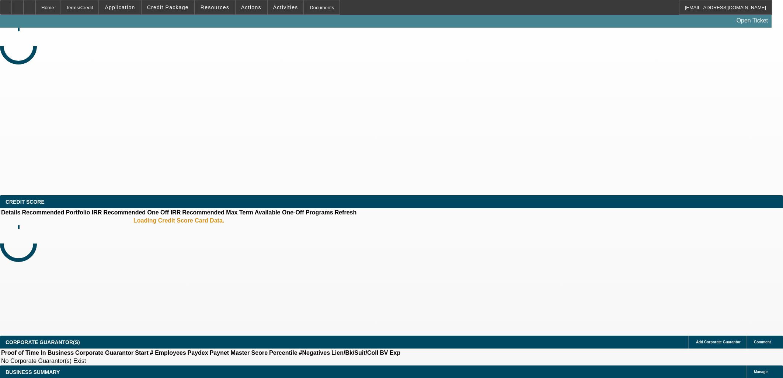
select select "0"
select select "2"
select select "0.1"
select select "4"
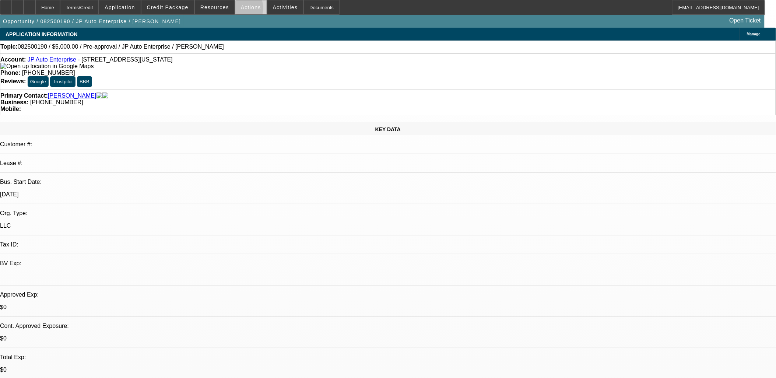
click at [237, 10] on span at bounding box center [250, 8] width 31 height 18
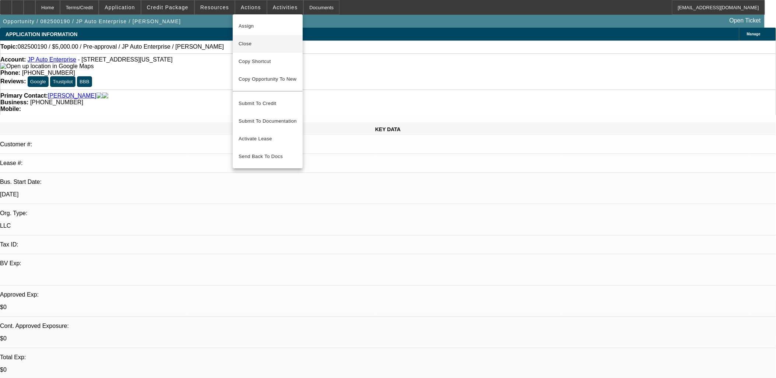
click at [254, 41] on span "Close" at bounding box center [268, 43] width 58 height 9
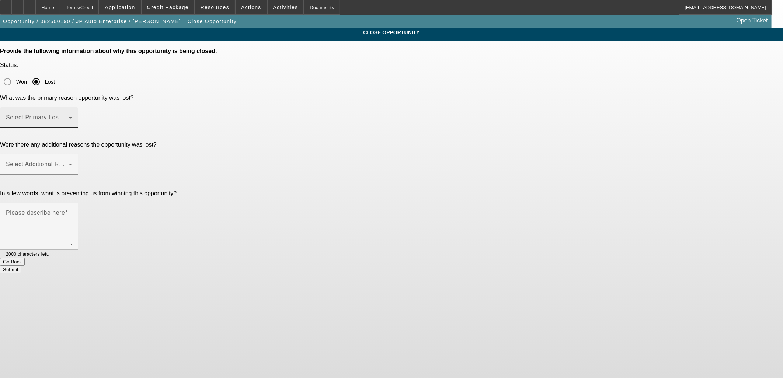
click at [69, 116] on span at bounding box center [37, 120] width 63 height 9
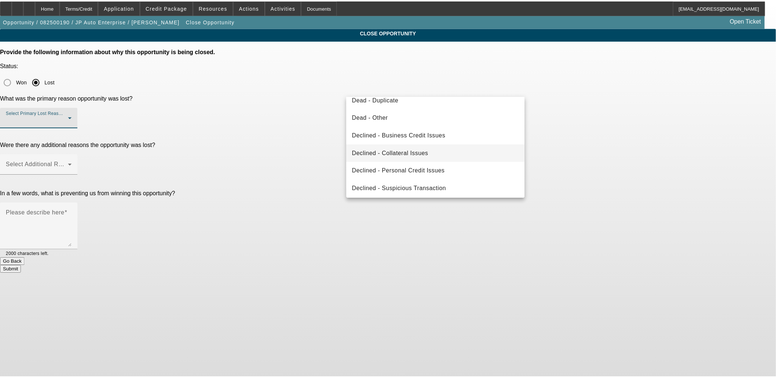
scroll to position [98, 0]
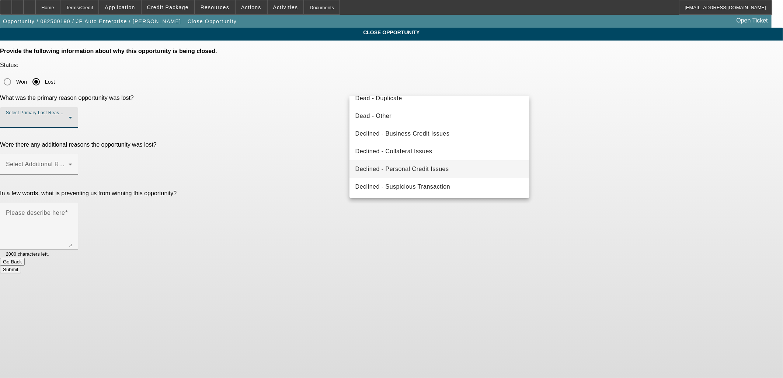
click at [435, 165] on span "Declined - Personal Credit Issues" at bounding box center [402, 169] width 94 height 9
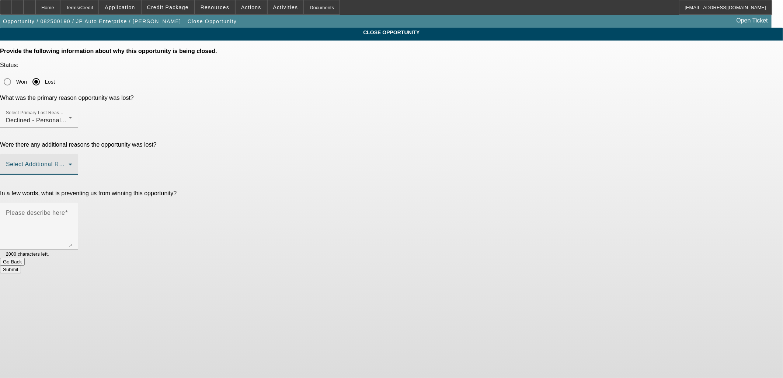
click at [69, 163] on span at bounding box center [37, 167] width 63 height 9
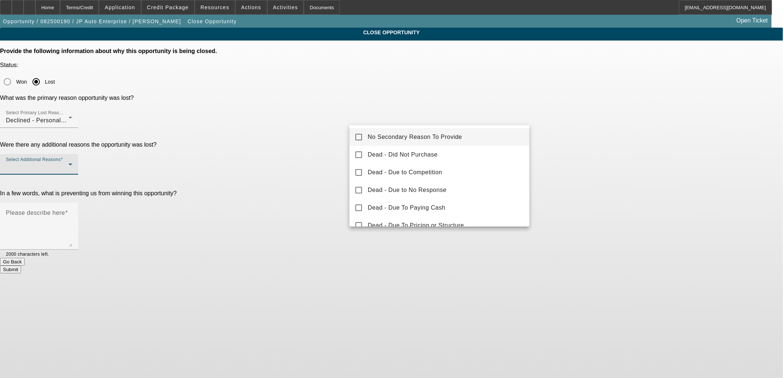
click at [434, 136] on span "No Secondary Reason To Provide" at bounding box center [415, 137] width 94 height 9
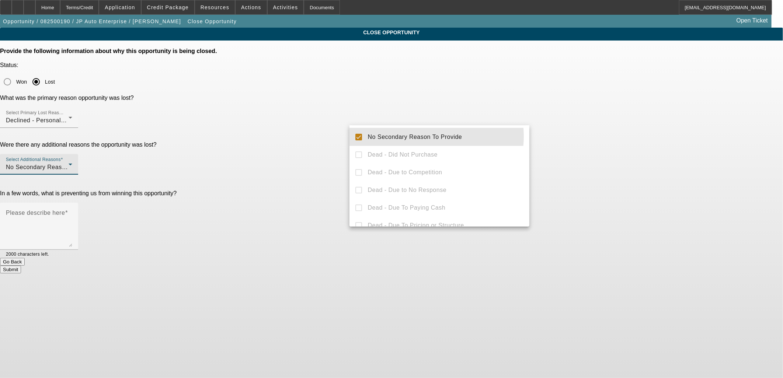
click at [597, 152] on div at bounding box center [391, 189] width 783 height 378
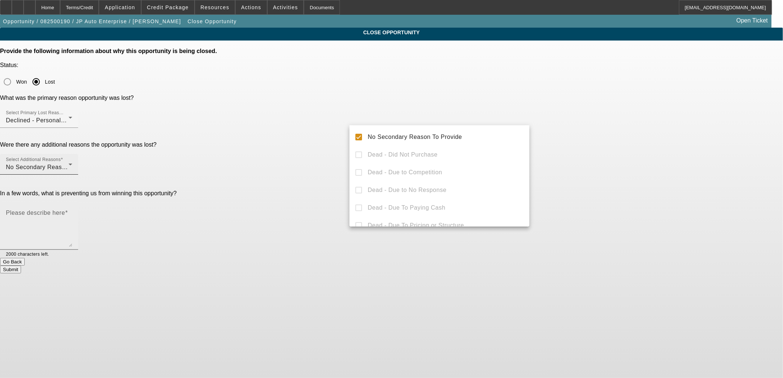
click at [72, 211] on textarea "Please describe here" at bounding box center [39, 228] width 66 height 35
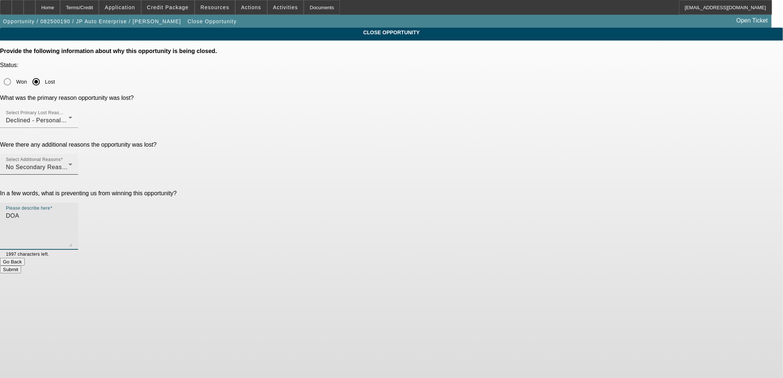
type textarea "DOA"
click at [450, 266] on div "Submit" at bounding box center [391, 270] width 783 height 8
click at [21, 266] on button "Submit" at bounding box center [10, 270] width 21 height 8
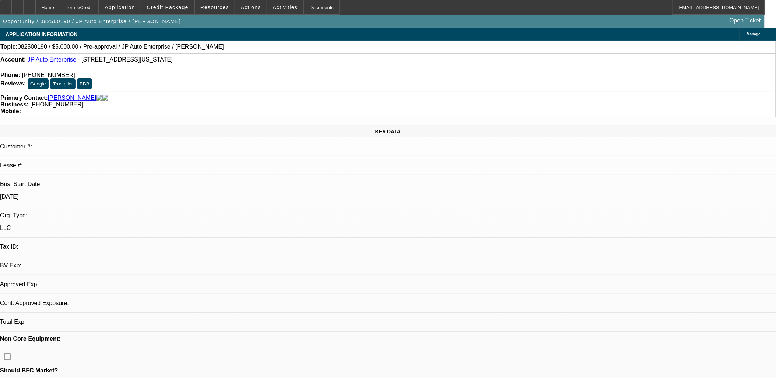
select select "0"
select select "2"
select select "0.1"
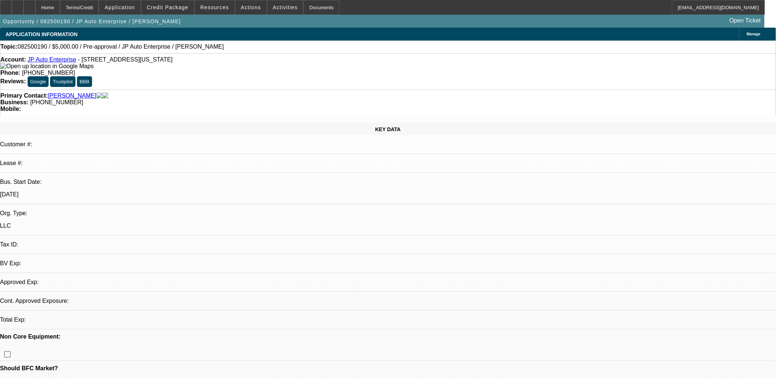
select select "4"
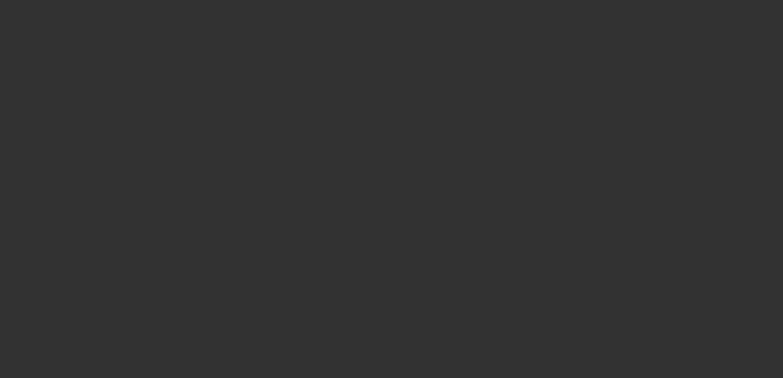
select select "0"
select select "2"
select select "0.1"
select select "4"
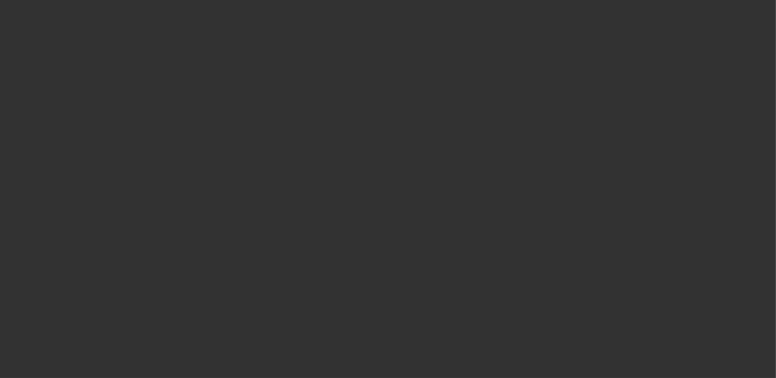
click at [373, 181] on div at bounding box center [388, 189] width 776 height 378
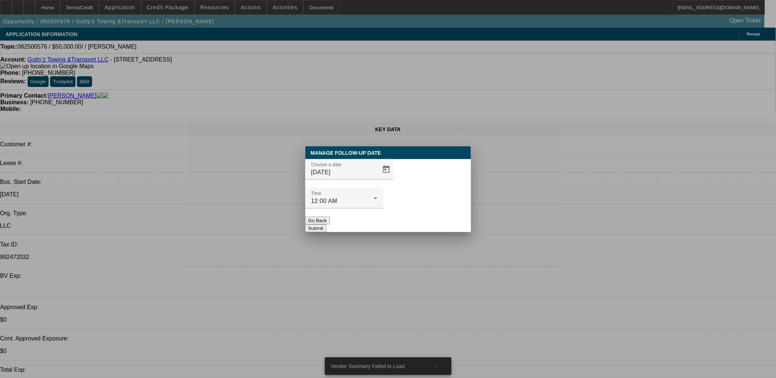
click at [374, 183] on div at bounding box center [388, 189] width 776 height 378
click at [378, 178] on span "Open calendar" at bounding box center [387, 170] width 18 height 18
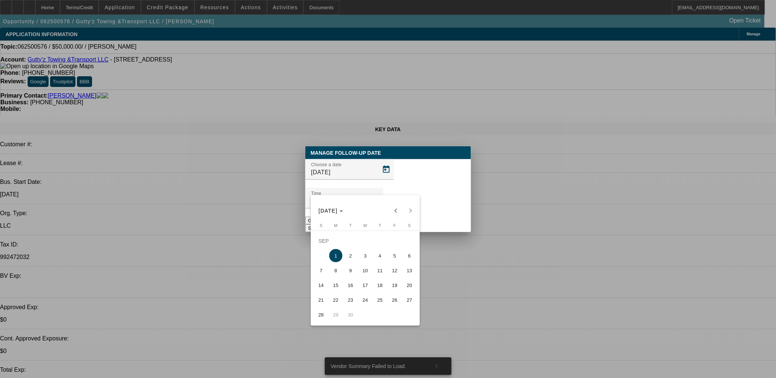
click at [371, 256] on span "3" at bounding box center [365, 255] width 13 height 13
type input "9/3/2025"
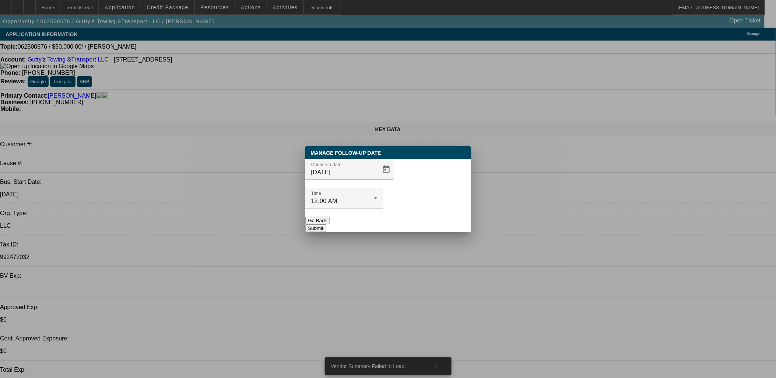
drag, startPoint x: 446, startPoint y: 204, endPoint x: 447, endPoint y: 211, distance: 7.4
click at [326, 224] on button "Submit" at bounding box center [315, 228] width 21 height 8
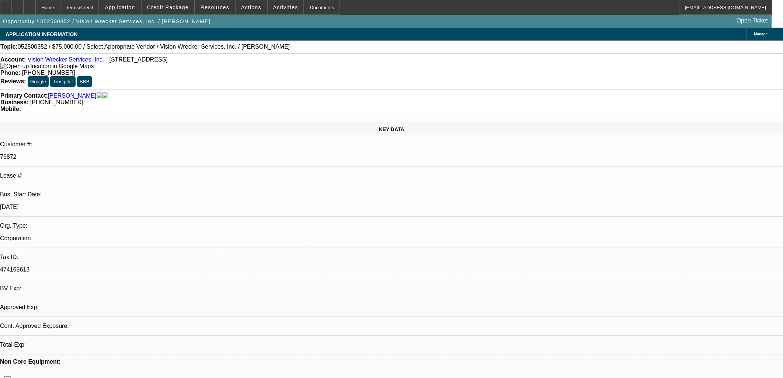
select select "0"
select select "2"
select select "0.1"
select select "1"
select select "2"
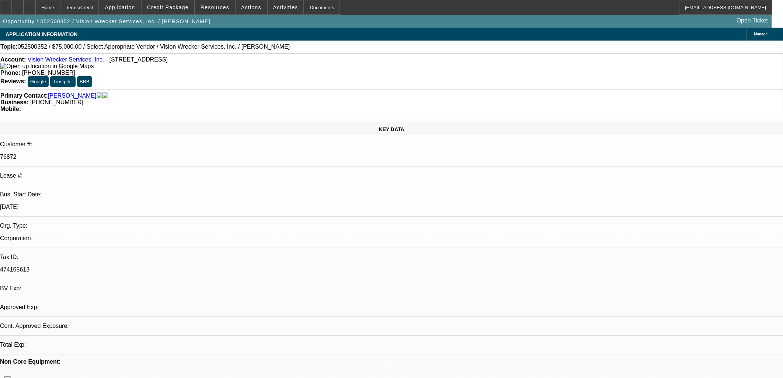
select select "4"
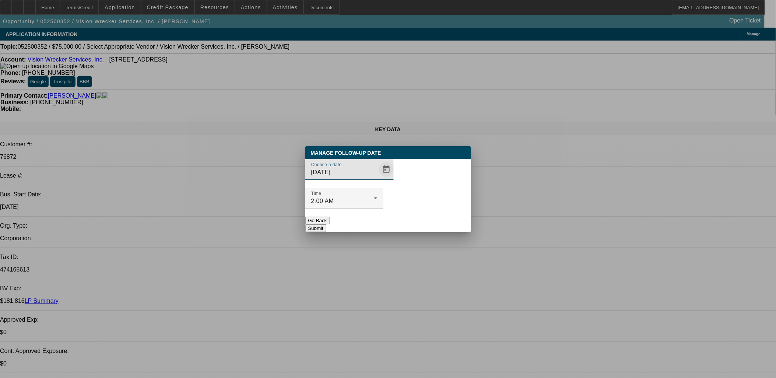
click at [382, 181] on div "Choose a date [DATE]" at bounding box center [388, 173] width 166 height 29
click at [378, 178] on span "Open calendar" at bounding box center [387, 170] width 18 height 18
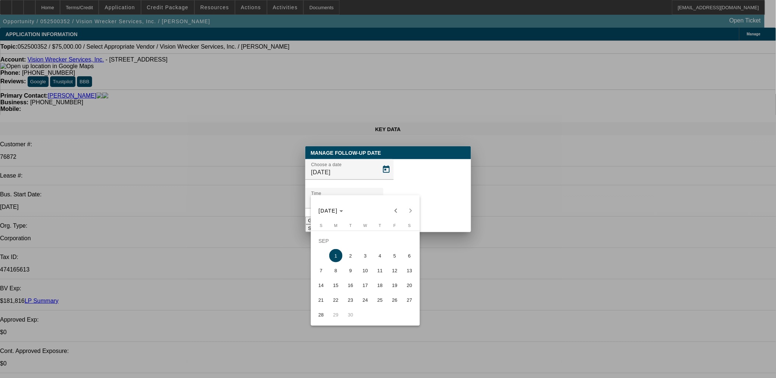
click at [374, 260] on span "4" at bounding box center [380, 255] width 13 height 13
type input "[DATE]"
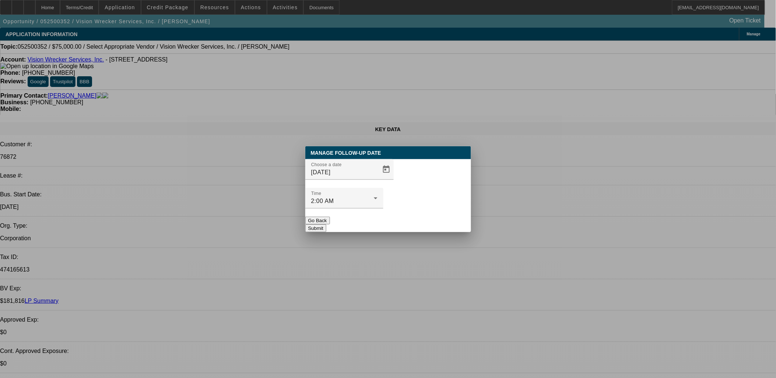
click at [326, 224] on button "Submit" at bounding box center [315, 228] width 21 height 8
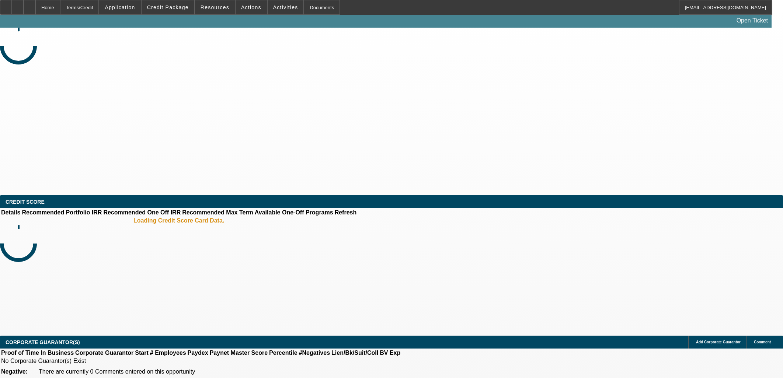
select select "0"
select select "2"
select select "0.1"
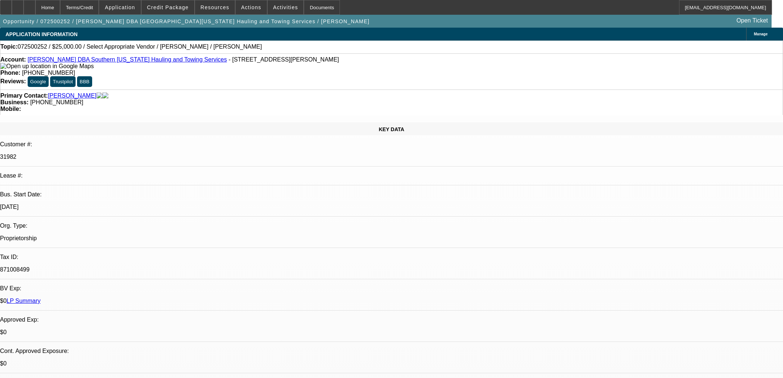
select select "1"
select select "2"
select select "4"
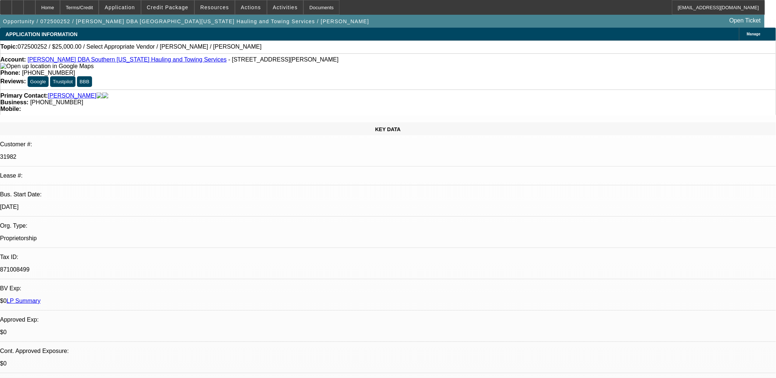
drag, startPoint x: 531, startPoint y: 212, endPoint x: 484, endPoint y: 242, distance: 55.0
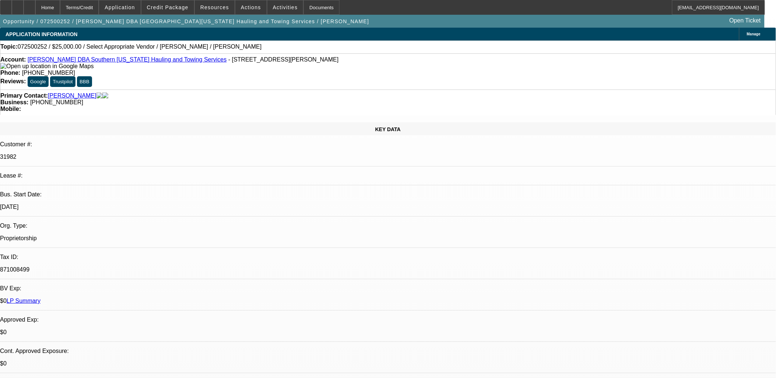
drag, startPoint x: 426, startPoint y: 238, endPoint x: 348, endPoint y: 230, distance: 78.6
drag, startPoint x: 348, startPoint y: 230, endPoint x: 320, endPoint y: 222, distance: 29.2
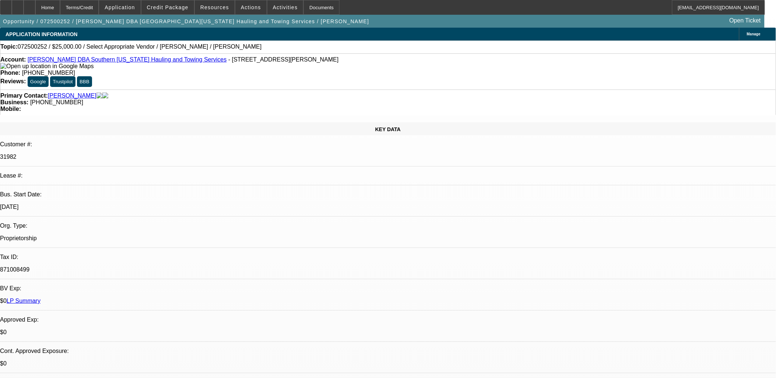
drag, startPoint x: 320, startPoint y: 222, endPoint x: 319, endPoint y: 216, distance: 6.0
click at [241, 8] on span "Actions" at bounding box center [251, 7] width 20 height 6
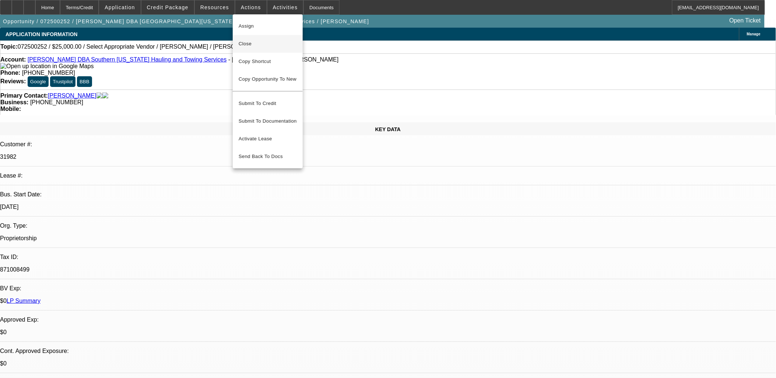
click at [260, 43] on span "Close" at bounding box center [268, 43] width 58 height 9
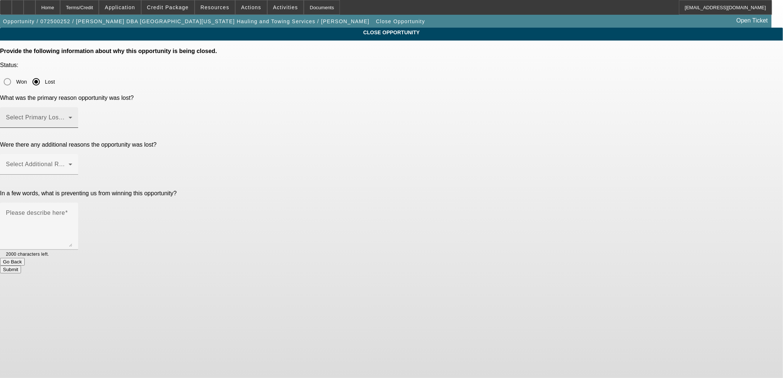
click at [69, 116] on span at bounding box center [37, 120] width 63 height 9
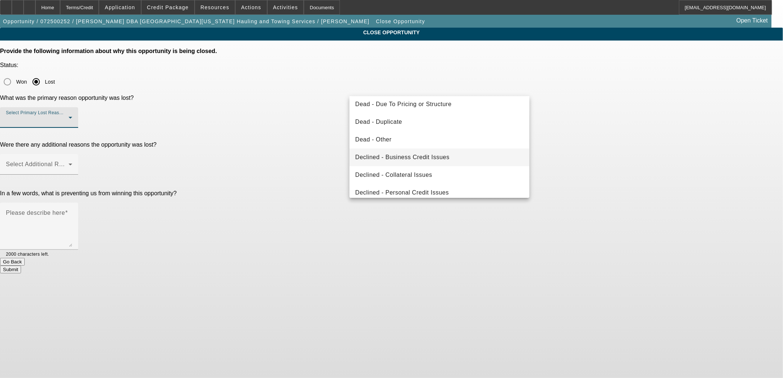
scroll to position [82, 0]
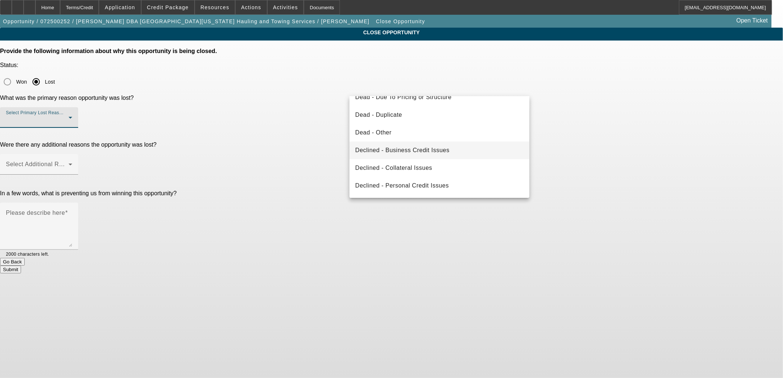
click at [432, 148] on span "Declined - Business Credit Issues" at bounding box center [402, 150] width 94 height 9
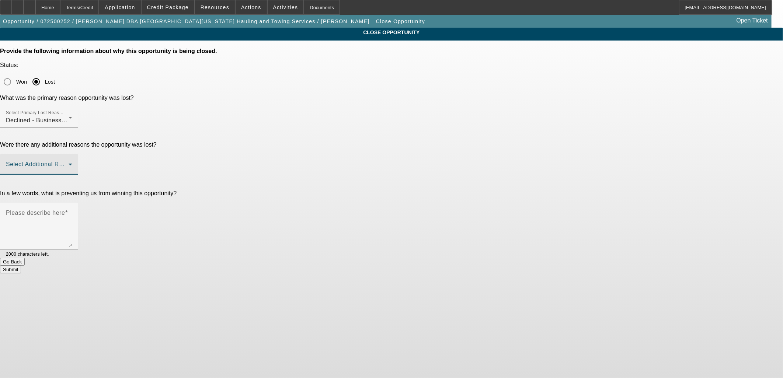
click at [69, 163] on span at bounding box center [37, 167] width 63 height 9
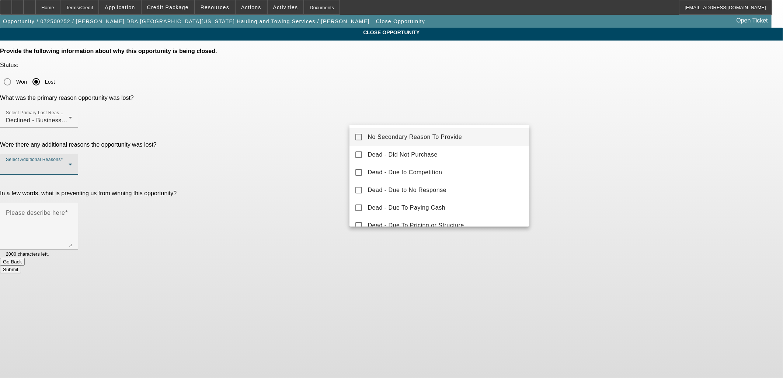
click at [443, 137] on span "No Secondary Reason To Provide" at bounding box center [415, 137] width 94 height 9
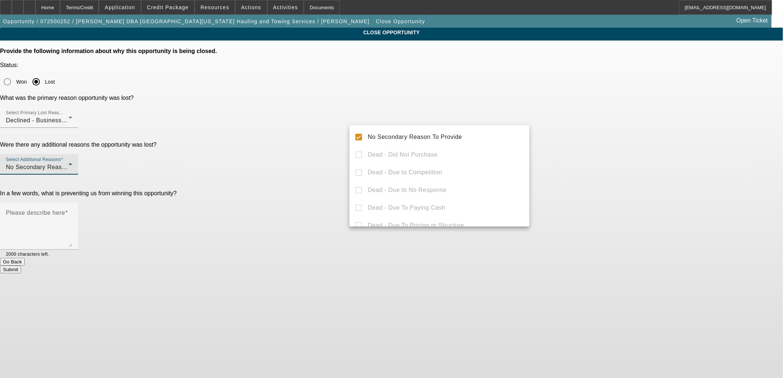
drag, startPoint x: 614, startPoint y: 140, endPoint x: 597, endPoint y: 145, distance: 18.1
click at [612, 141] on div at bounding box center [391, 189] width 783 height 378
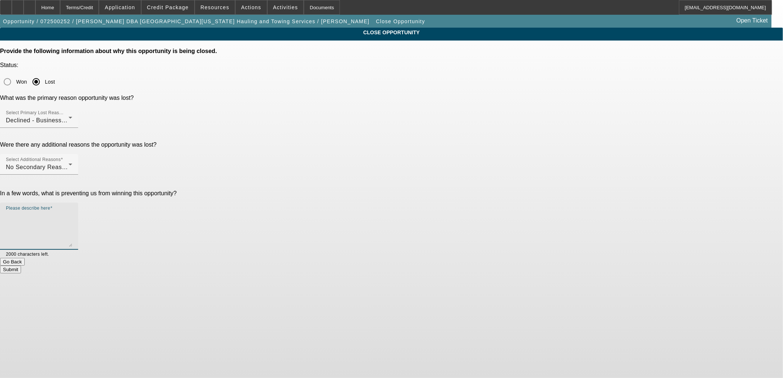
click at [72, 211] on textarea "Please describe here" at bounding box center [39, 228] width 66 height 35
type textarea "Default within a year"
click at [21, 266] on button "Submit" at bounding box center [10, 270] width 21 height 8
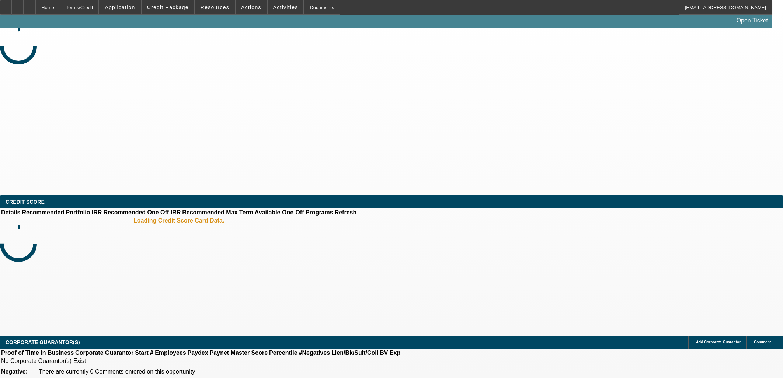
select select "0"
select select "2"
select select "0.1"
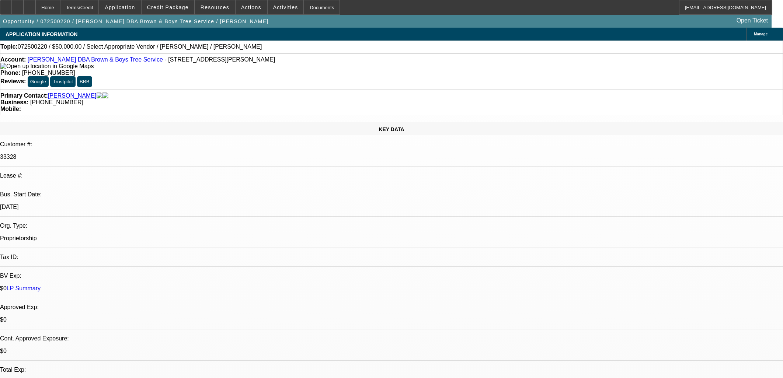
select select "1"
select select "2"
select select "4"
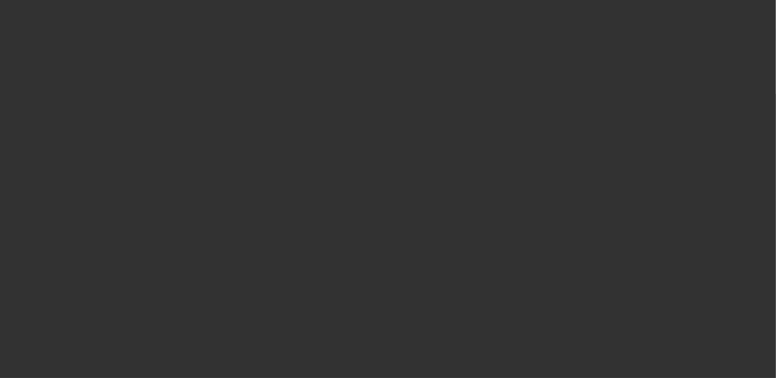
click at [373, 185] on div at bounding box center [388, 189] width 776 height 378
click at [388, 189] on div at bounding box center [388, 189] width 0 height 0
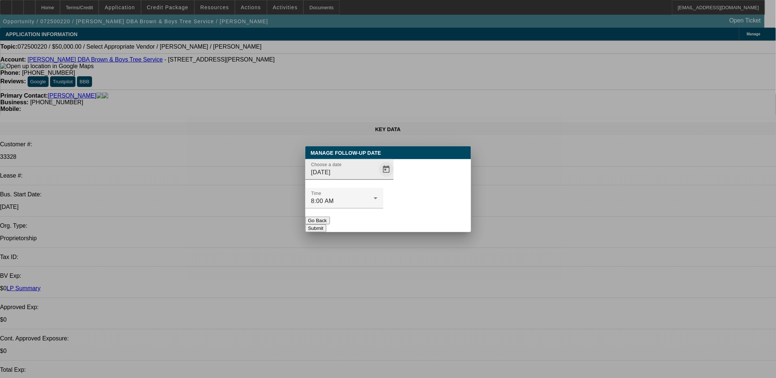
click at [378, 178] on span "Open calendar" at bounding box center [387, 170] width 18 height 18
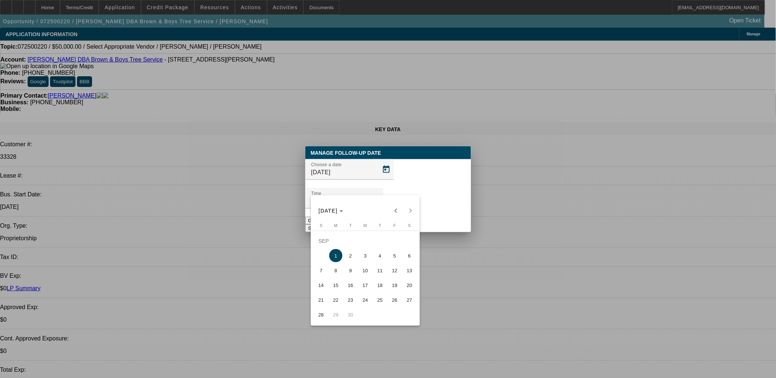
click at [381, 260] on span "4" at bounding box center [380, 255] width 13 height 13
type input "9/4/2025"
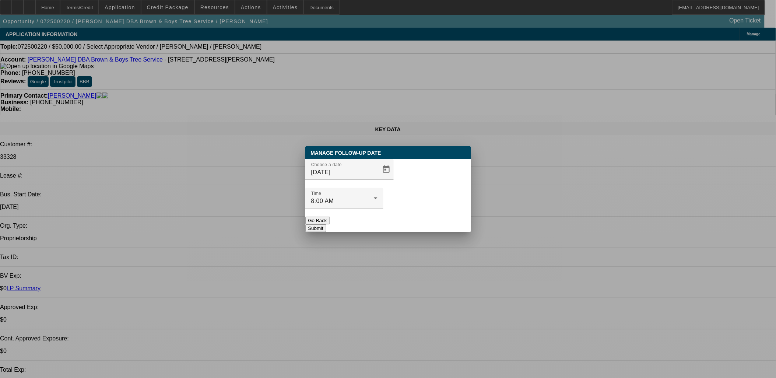
click at [326, 224] on button "Submit" at bounding box center [315, 228] width 21 height 8
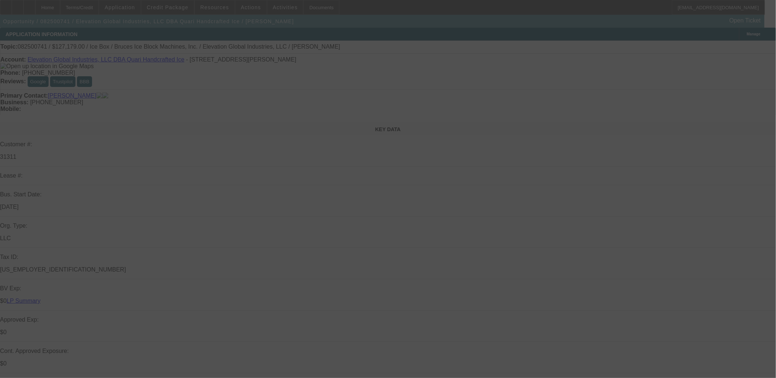
select select "0"
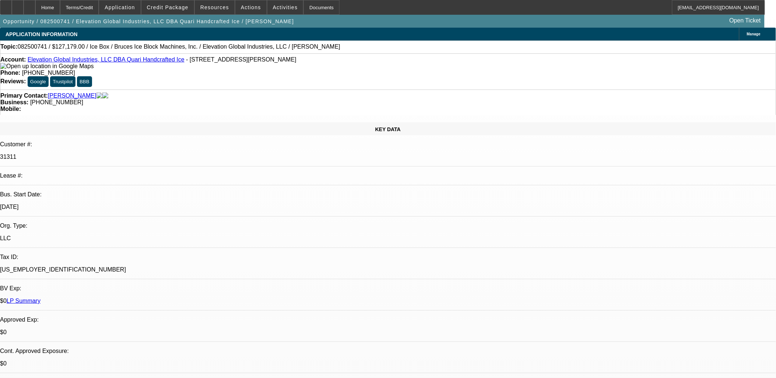
select select "0"
select select "6"
select select "0"
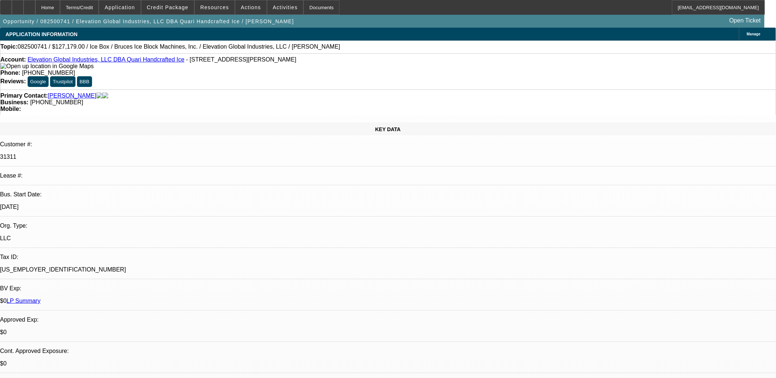
select select "6"
select select "0"
select select "6"
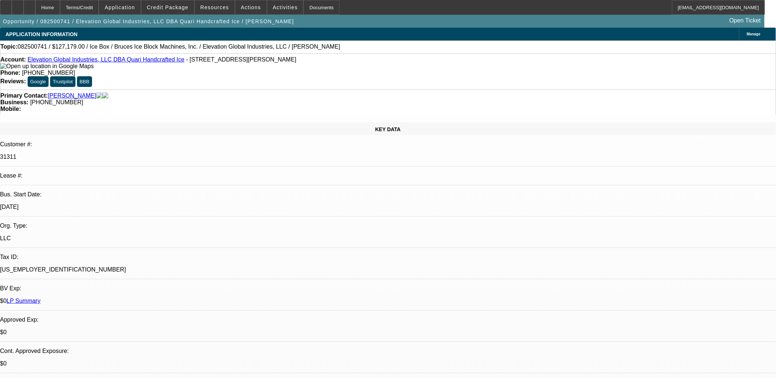
select select "0"
select select "6"
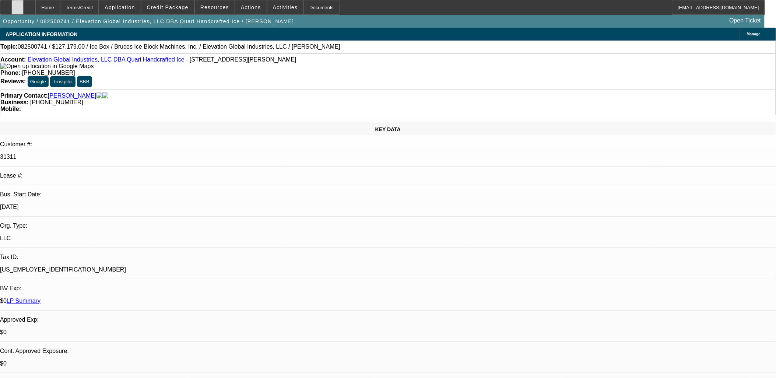
click at [18, 5] on icon at bounding box center [18, 5] width 0 height 0
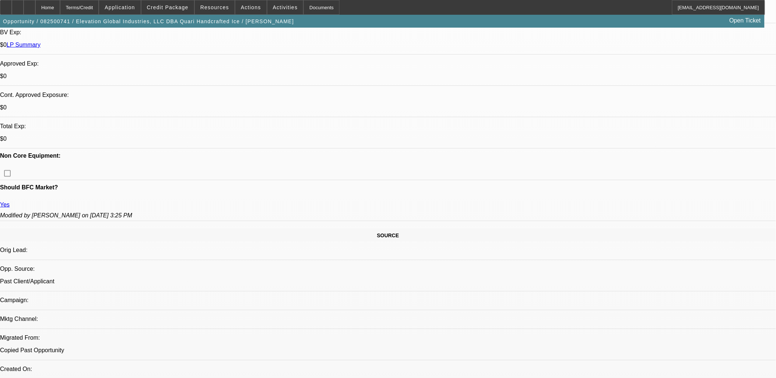
scroll to position [327, 0]
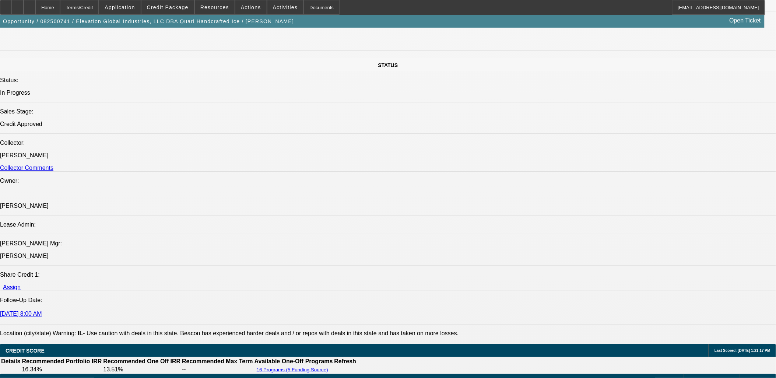
scroll to position [844, 0]
click at [193, 6] on span at bounding box center [167, 8] width 53 height 18
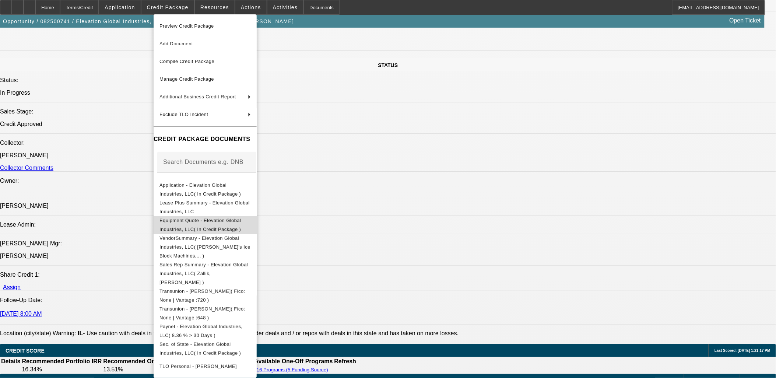
click at [182, 216] on button "Equipment Quote - Elevation Global Industries, LLC( In Credit Package )" at bounding box center [205, 225] width 103 height 18
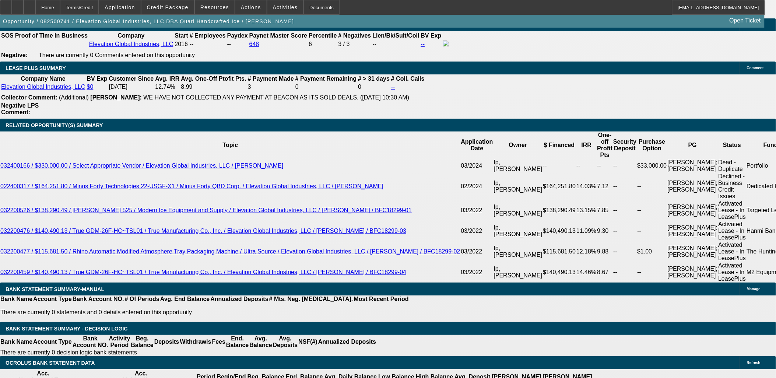
scroll to position [1228, 0]
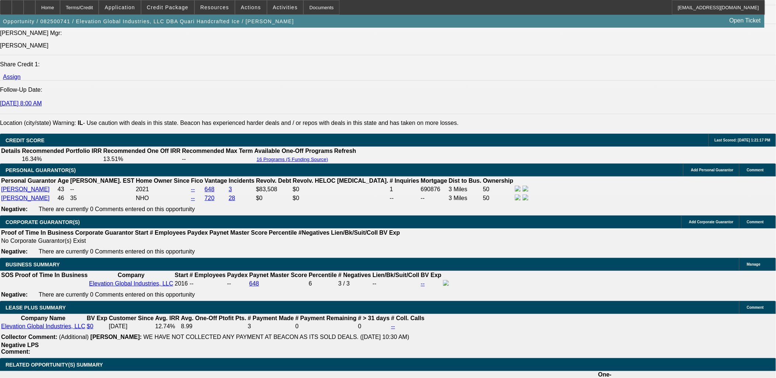
scroll to position [901, 0]
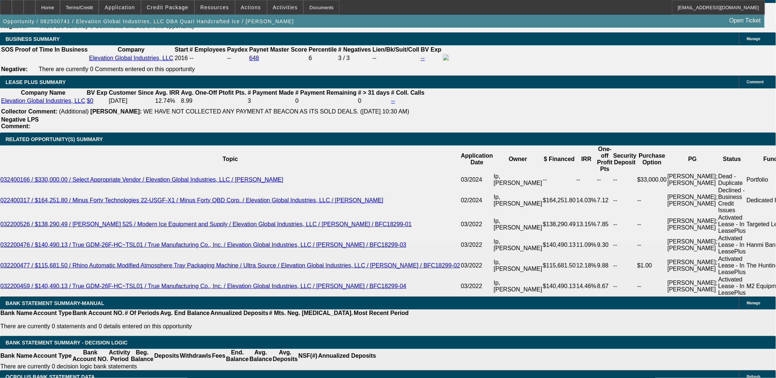
scroll to position [1228, 0]
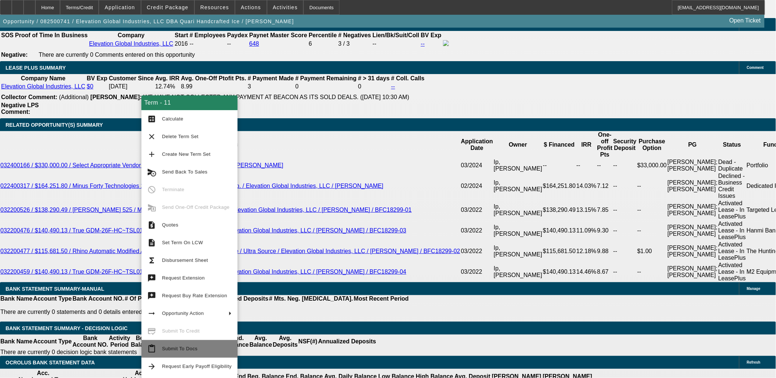
click at [194, 346] on span "Submit To Docs" at bounding box center [179, 349] width 35 height 6
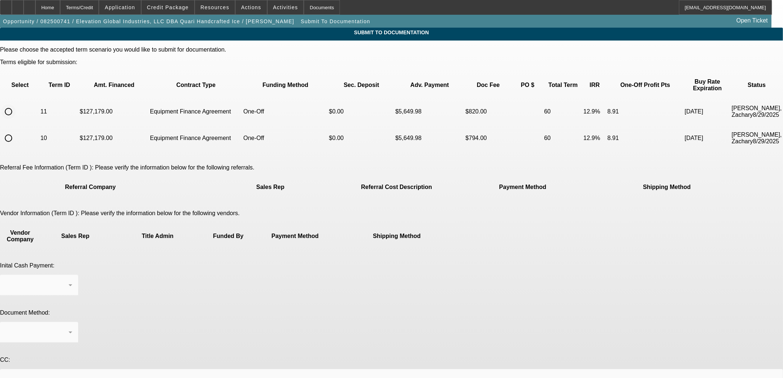
click at [16, 104] on input "radio" at bounding box center [8, 111] width 15 height 15
radio input "true"
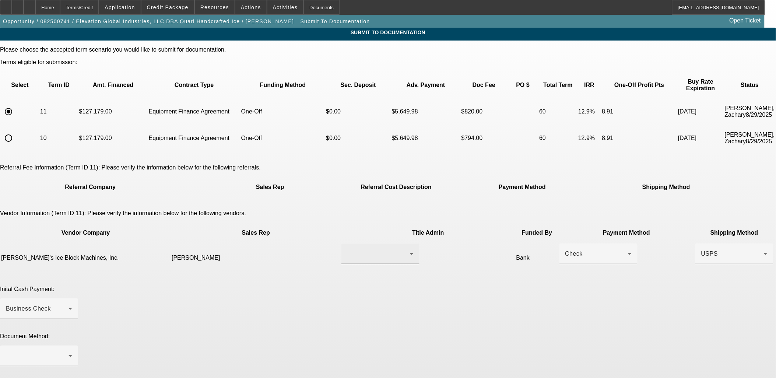
click at [352, 244] on div at bounding box center [380, 254] width 66 height 21
click at [360, 247] on span "Hinojosa, Bruce" at bounding box center [342, 244] width 51 height 9
click at [69, 352] on div at bounding box center [37, 356] width 63 height 9
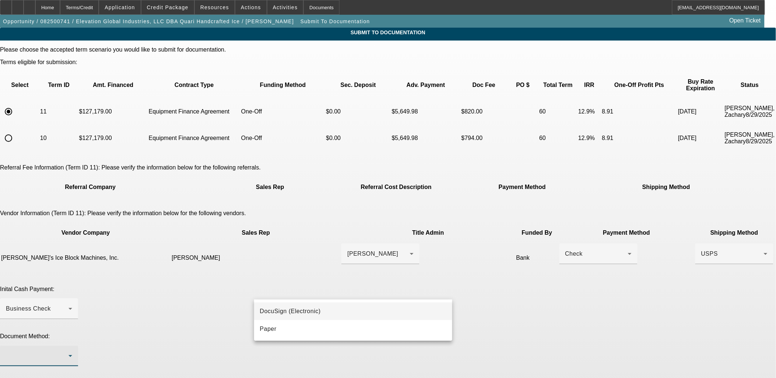
click at [365, 310] on mat-option "DocuSign (Electronic)" at bounding box center [353, 312] width 199 height 18
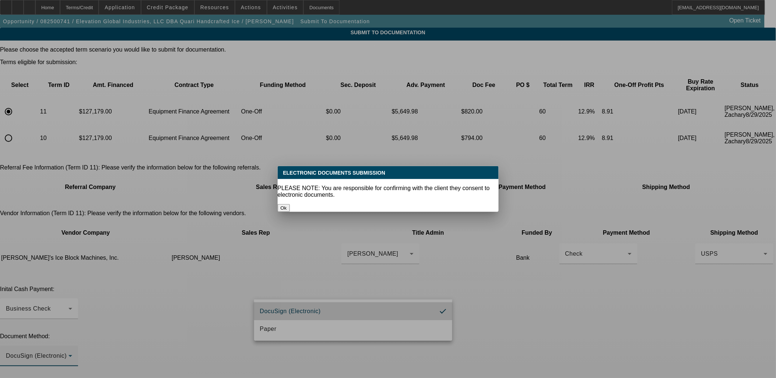
click at [375, 344] on div at bounding box center [388, 189] width 776 height 378
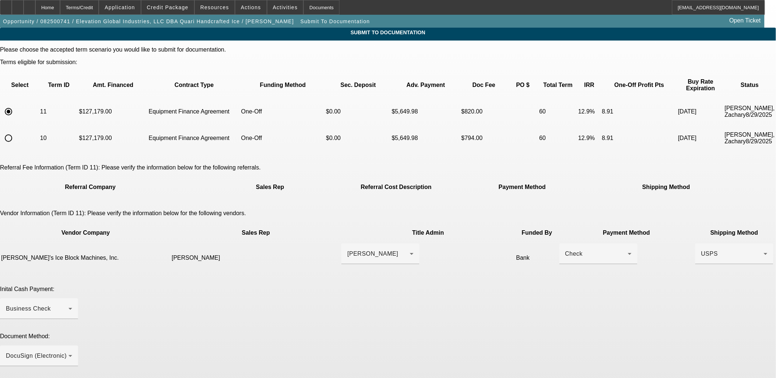
type textarea "P"
type textarea "h"
click at [185, 3] on span at bounding box center [167, 8] width 53 height 18
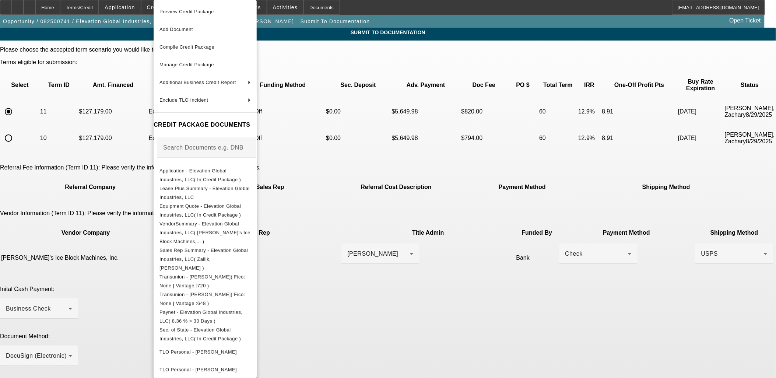
click at [58, 242] on div at bounding box center [388, 189] width 776 height 378
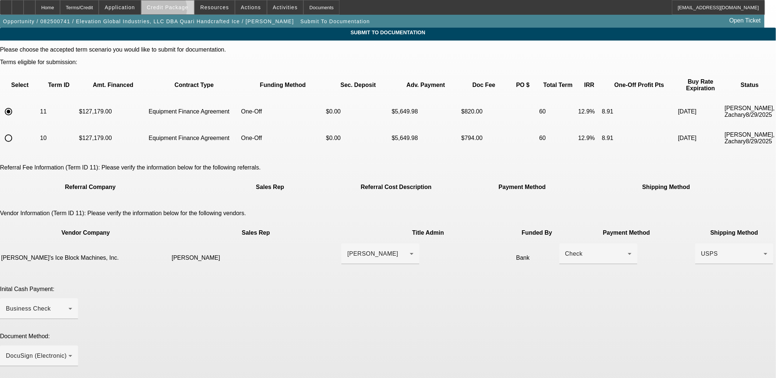
click at [177, 10] on span at bounding box center [167, 8] width 53 height 18
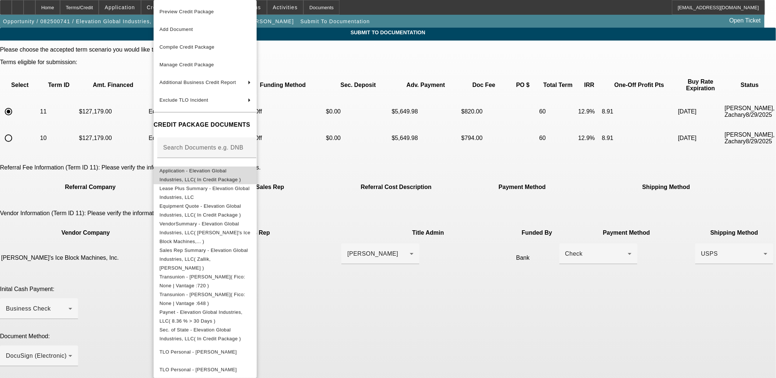
click at [218, 171] on span "Application - Elevation Global Industries, LLC( In Credit Package )" at bounding box center [200, 175] width 81 height 14
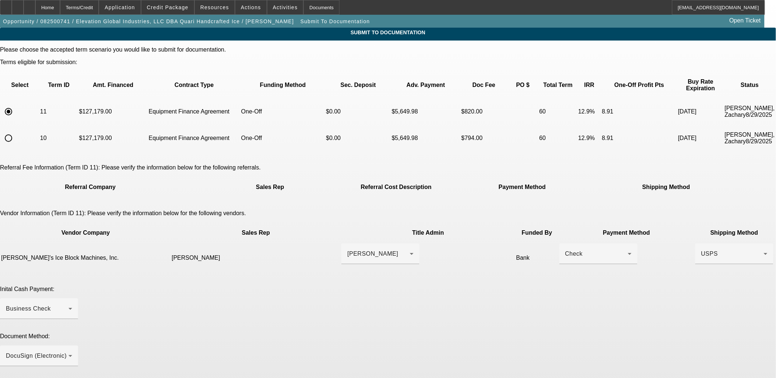
paste textarea "12-800-0115"
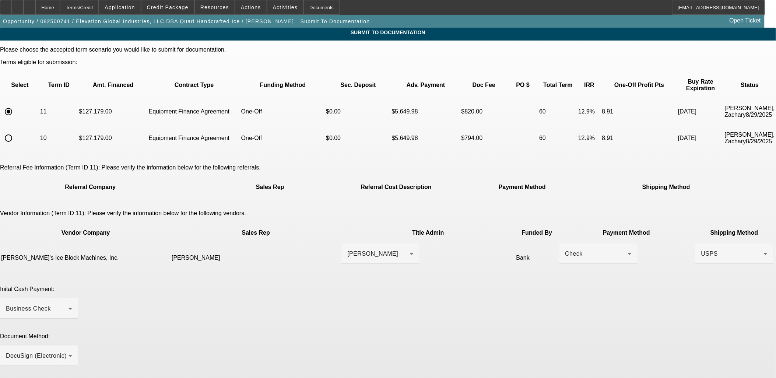
paste textarea "brucedhinojosa@gmail.com"
paste textarea "(970) 308-5223"
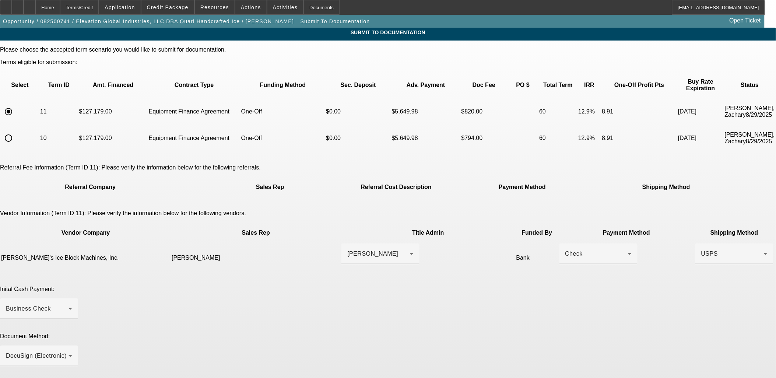
scroll to position [7, 0]
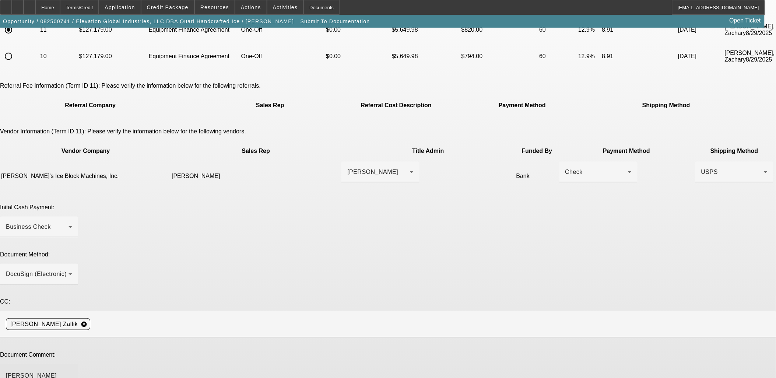
scroll to position [0, 0]
drag, startPoint x: 586, startPoint y: 284, endPoint x: 590, endPoint y: 326, distance: 42.6
drag, startPoint x: 557, startPoint y: 314, endPoint x: 564, endPoint y: 308, distance: 9.4
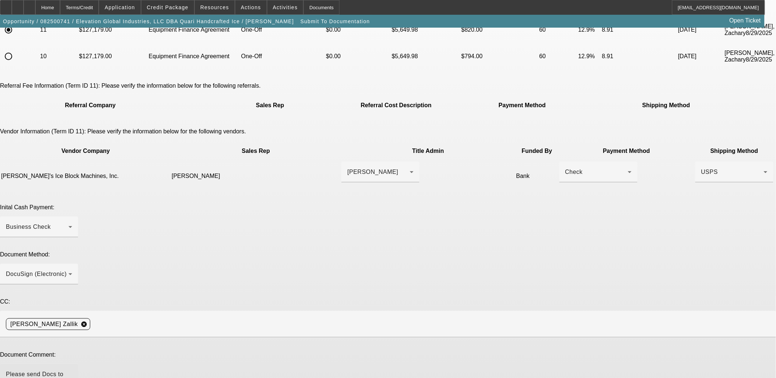
drag, startPoint x: 569, startPoint y: 304, endPoint x: 576, endPoint y: 300, distance: 8.1
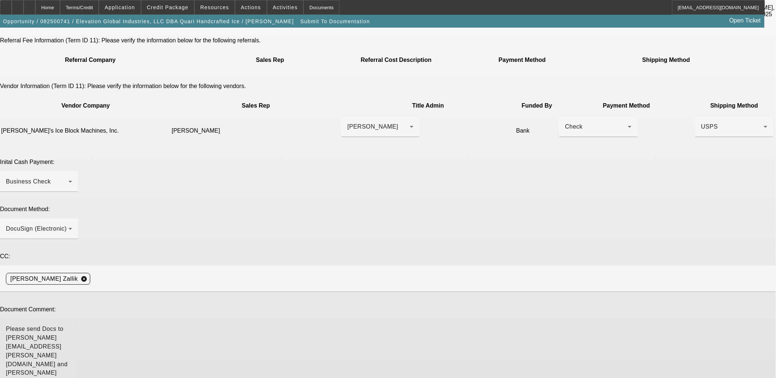
scroll to position [128, 0]
type textarea "Please send Docs to neil@quair-ice.com and audrey@elevation-global.com accordin…"
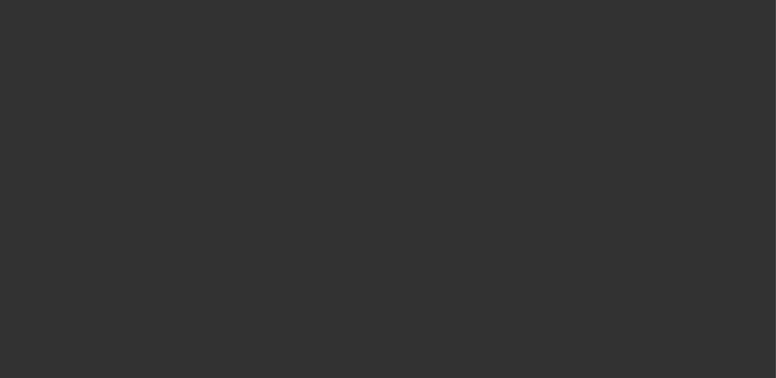
select select "0"
select select "6"
select select "0"
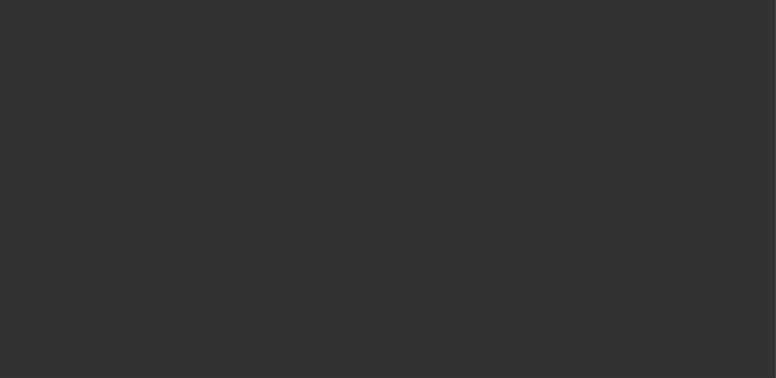
select select "0"
select select "6"
select select "0"
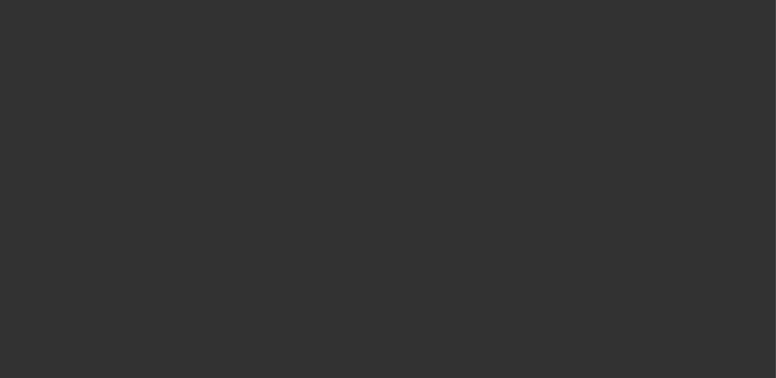
select select "0"
select select "6"
select select "0"
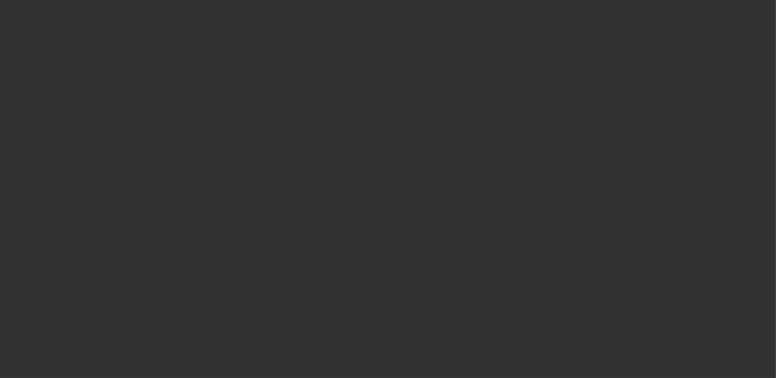
select select "6"
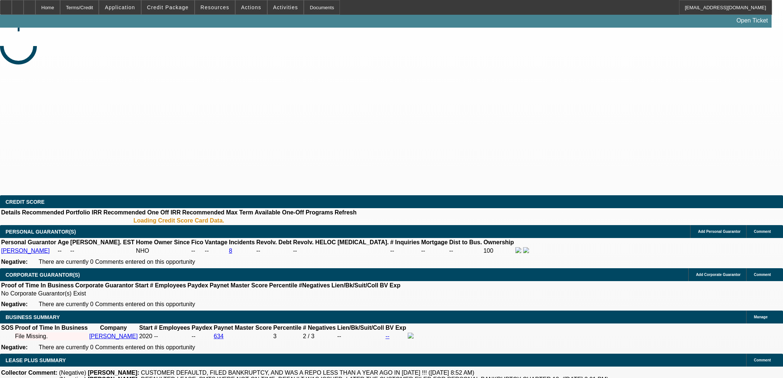
select select "0"
select select "2"
select select "0.1"
select select "4"
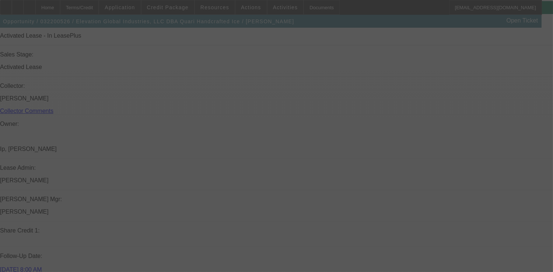
scroll to position [901, 0]
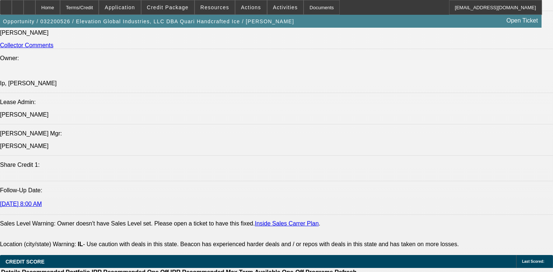
select select "0"
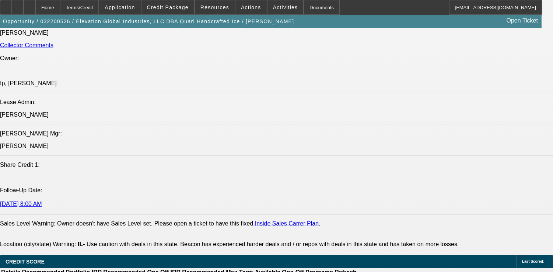
select select "0"
select select "1"
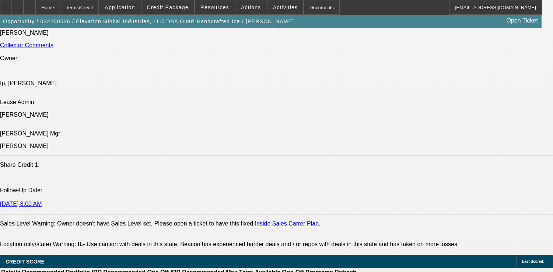
select select "6"
select select "1"
select select "6"
select select "1"
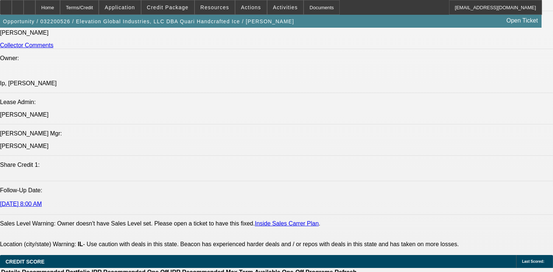
select select "1"
select select "6"
select select "1"
select select "6"
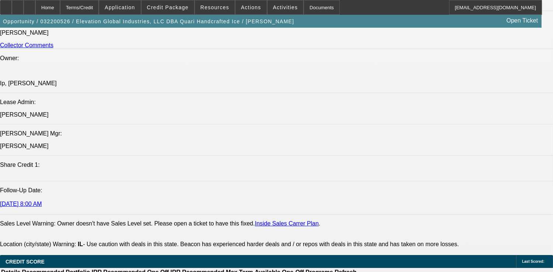
scroll to position [450, 0]
drag, startPoint x: 445, startPoint y: 238, endPoint x: 466, endPoint y: 235, distance: 21.2
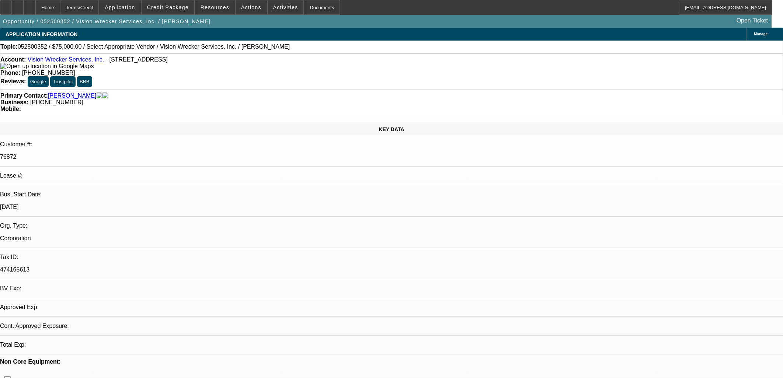
select select "0"
select select "2"
select select "0.1"
select select "4"
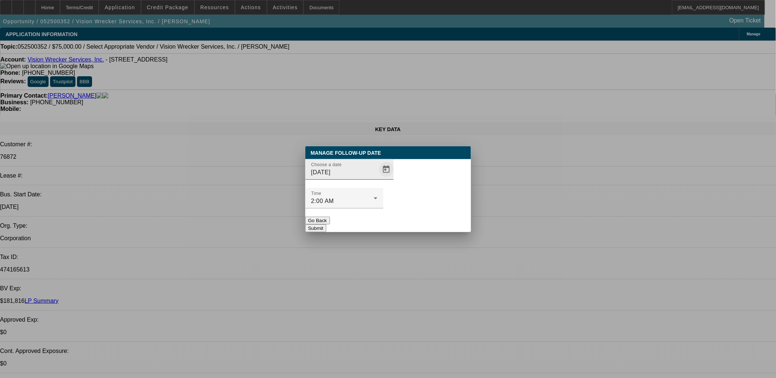
drag, startPoint x: 391, startPoint y: 196, endPoint x: 380, endPoint y: 189, distance: 13.1
click at [391, 196] on div "Time 2:00 AM" at bounding box center [388, 202] width 166 height 29
click at [378, 178] on span "Open calendar" at bounding box center [387, 170] width 18 height 18
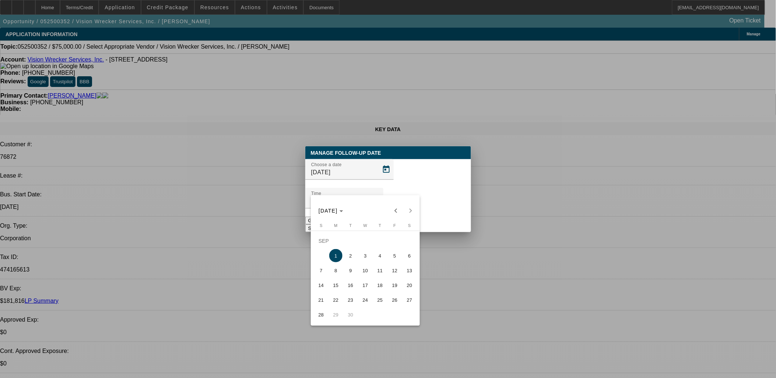
drag, startPoint x: 366, startPoint y: 255, endPoint x: 398, endPoint y: 225, distance: 43.8
click at [366, 254] on span "3" at bounding box center [365, 255] width 13 height 13
type input "[DATE]"
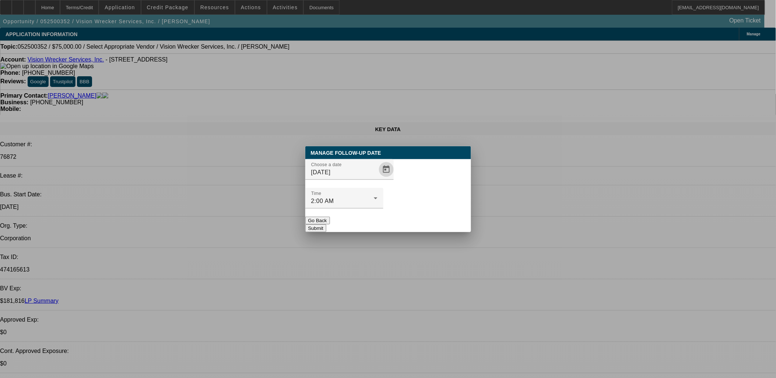
click at [326, 224] on button "Submit" at bounding box center [315, 228] width 21 height 8
